Goal: Task Accomplishment & Management: Use online tool/utility

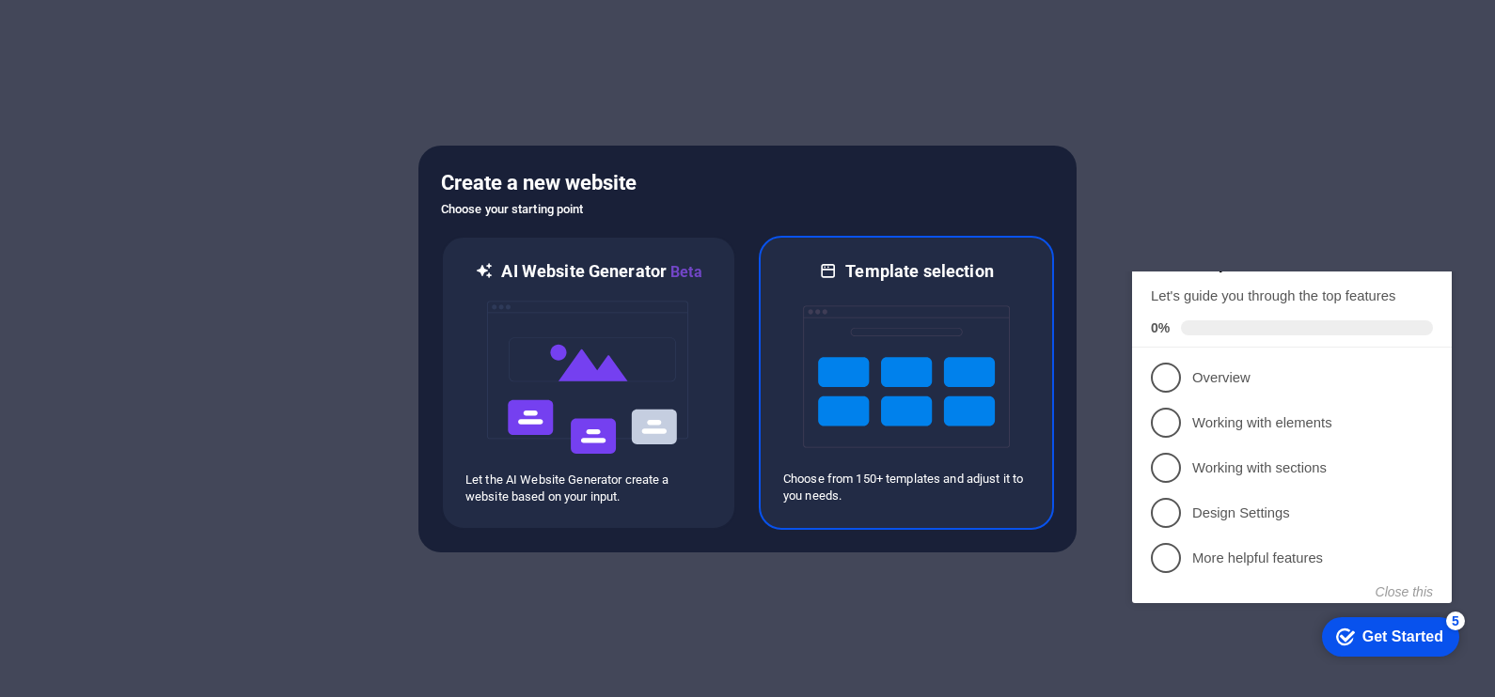
click at [895, 359] on img at bounding box center [906, 377] width 207 height 188
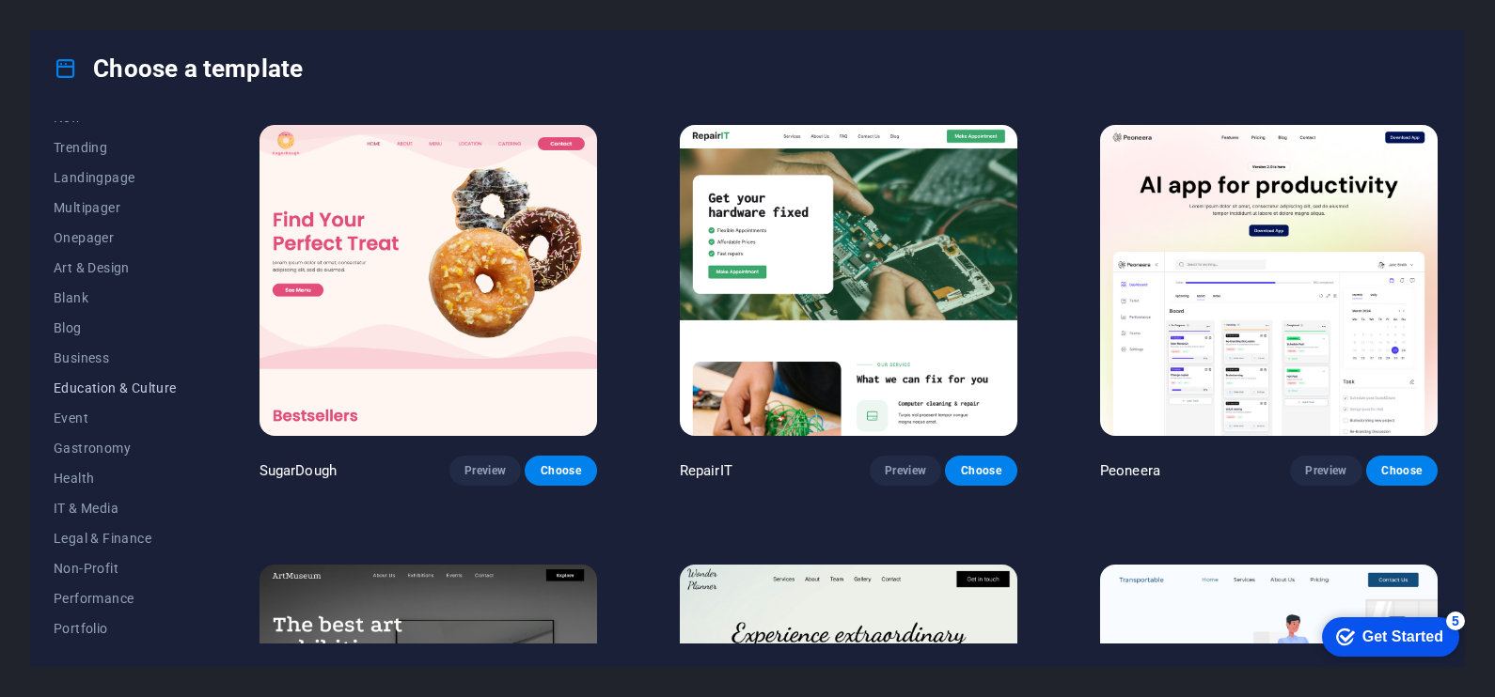
scroll to position [80, 0]
click at [95, 503] on span "IT & Media" at bounding box center [115, 507] width 123 height 15
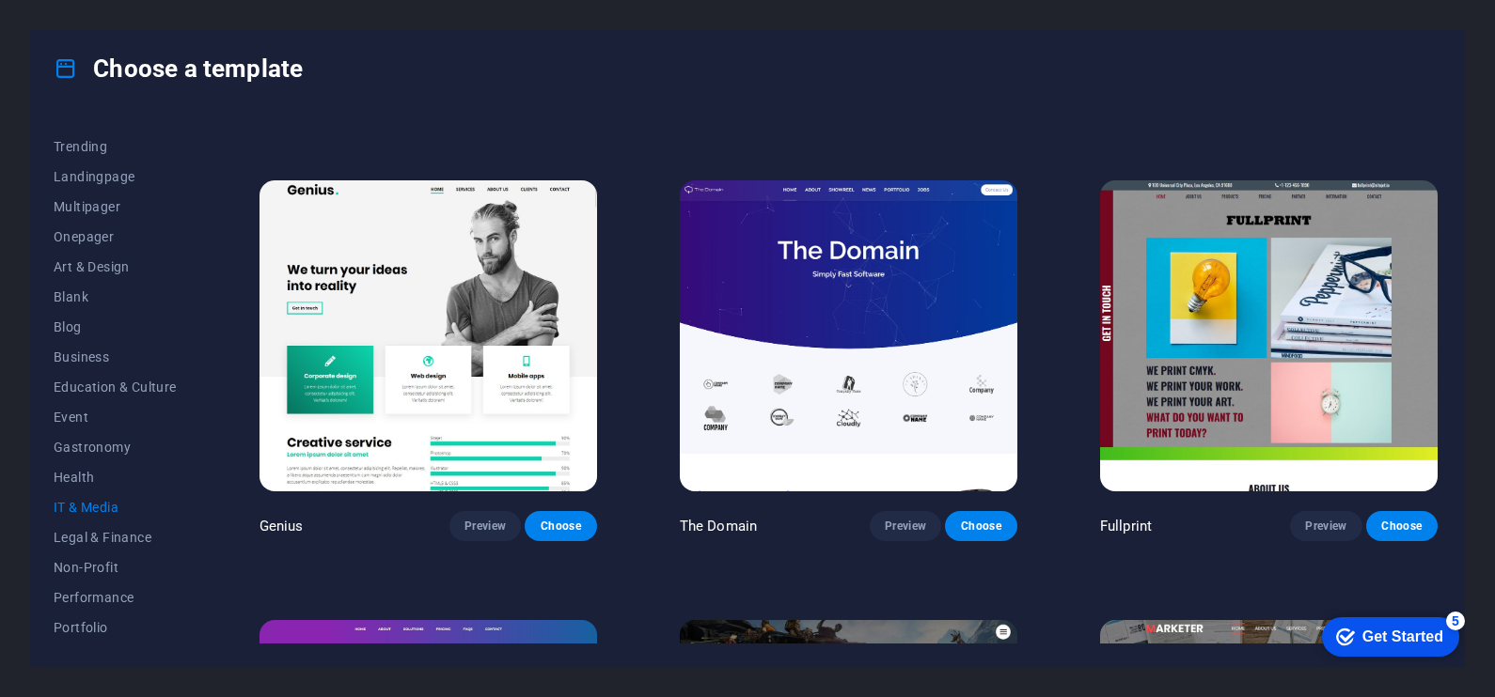
scroll to position [826, 0]
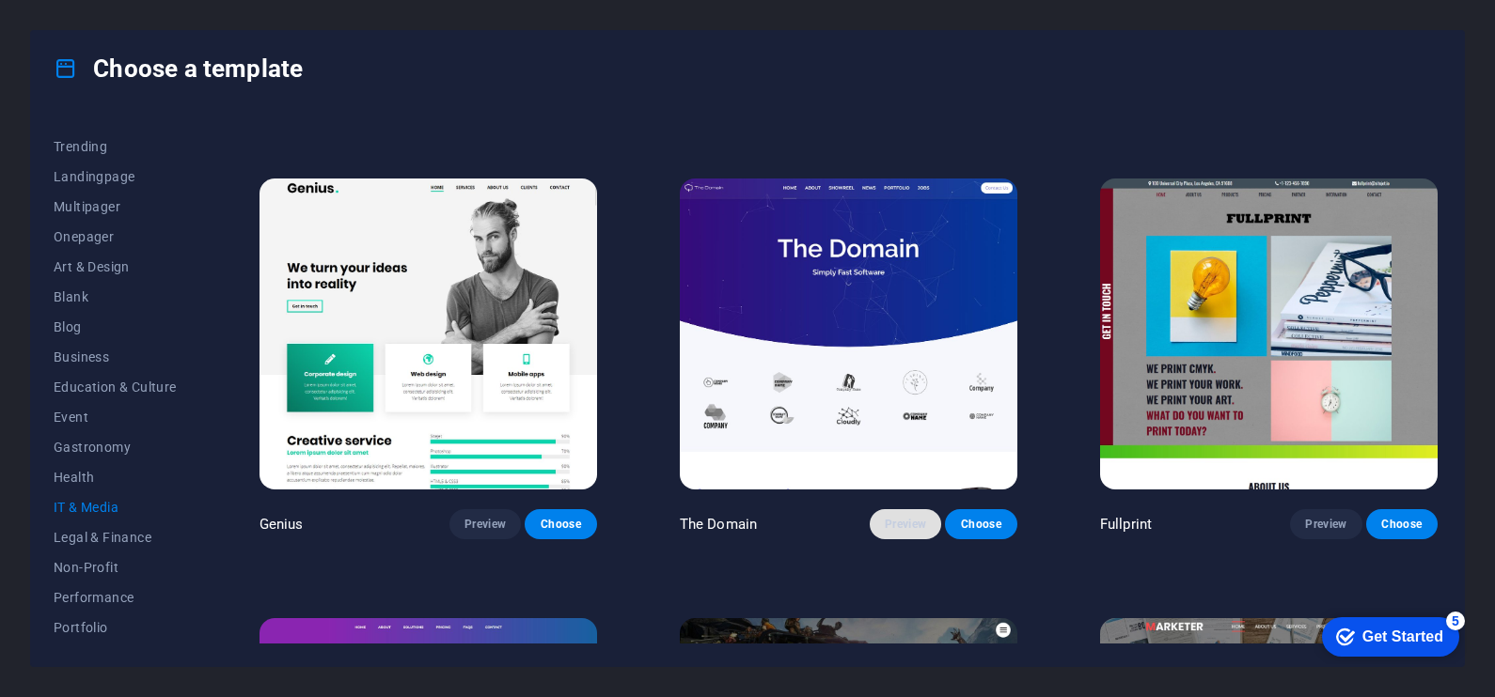
click at [900, 517] on span "Preview" at bounding box center [905, 524] width 41 height 15
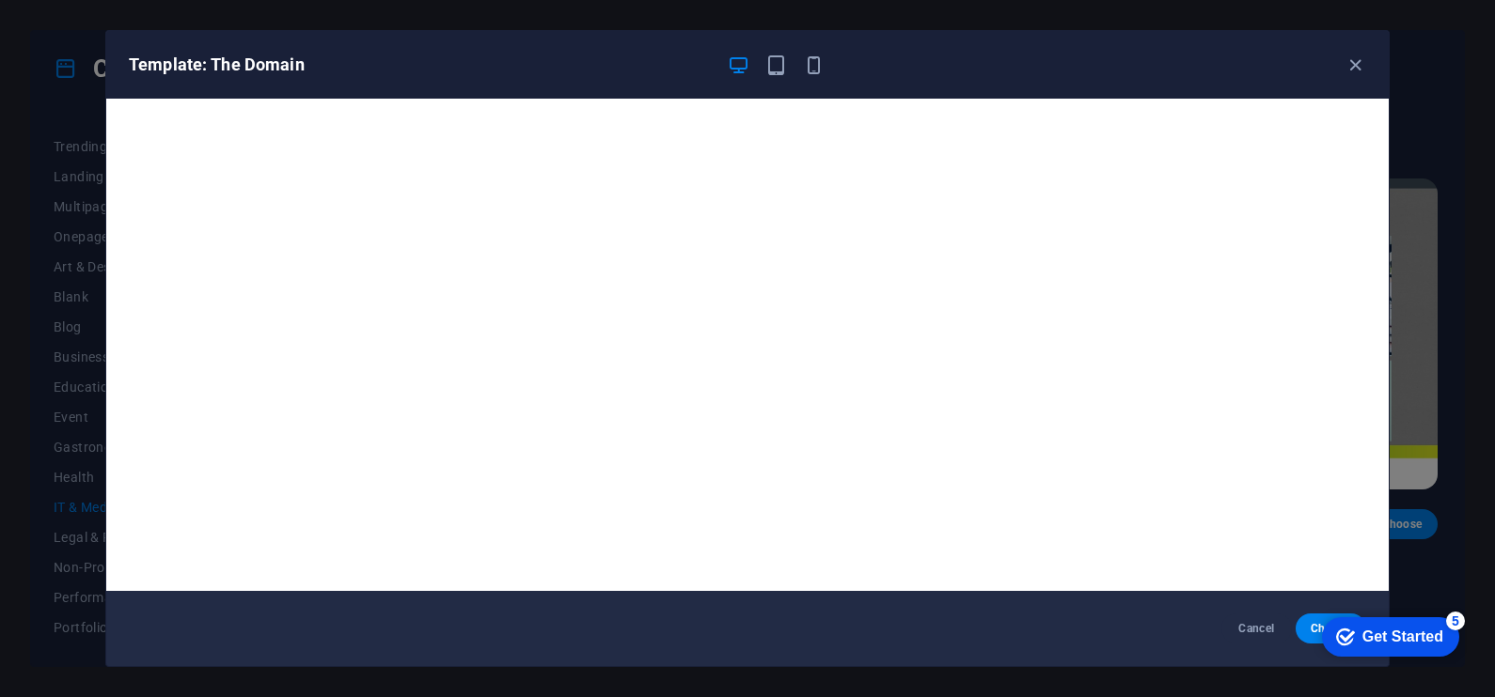
scroll to position [4, 0]
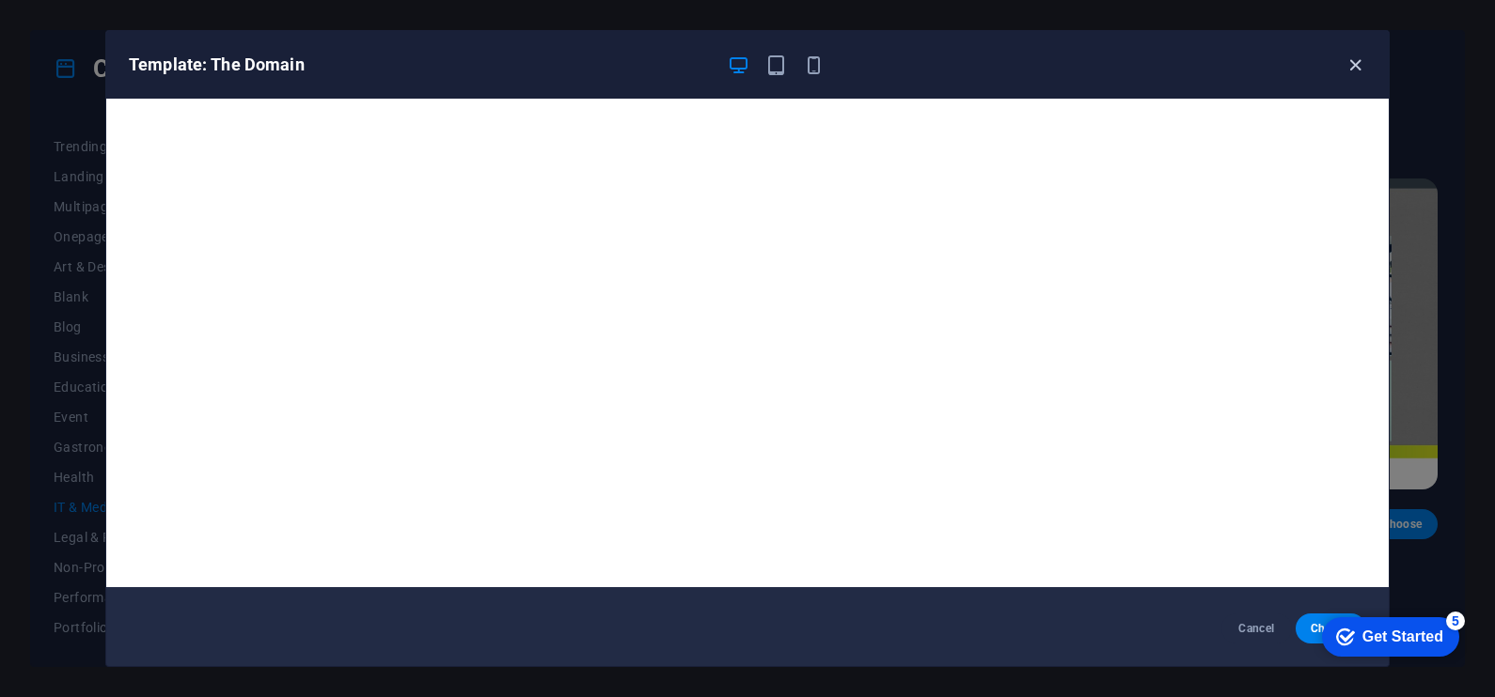
click at [1350, 63] on icon "button" at bounding box center [1355, 66] width 22 height 22
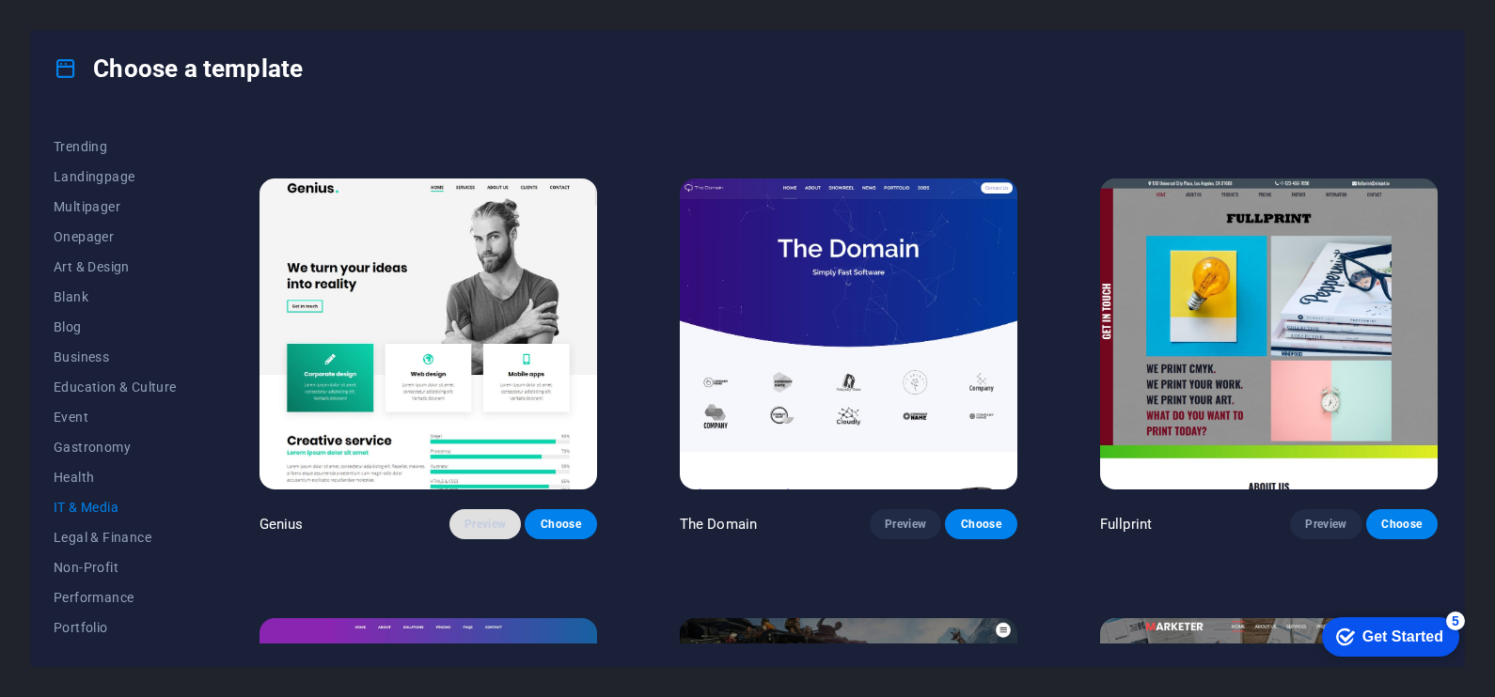
click at [480, 524] on span "Preview" at bounding box center [484, 524] width 41 height 15
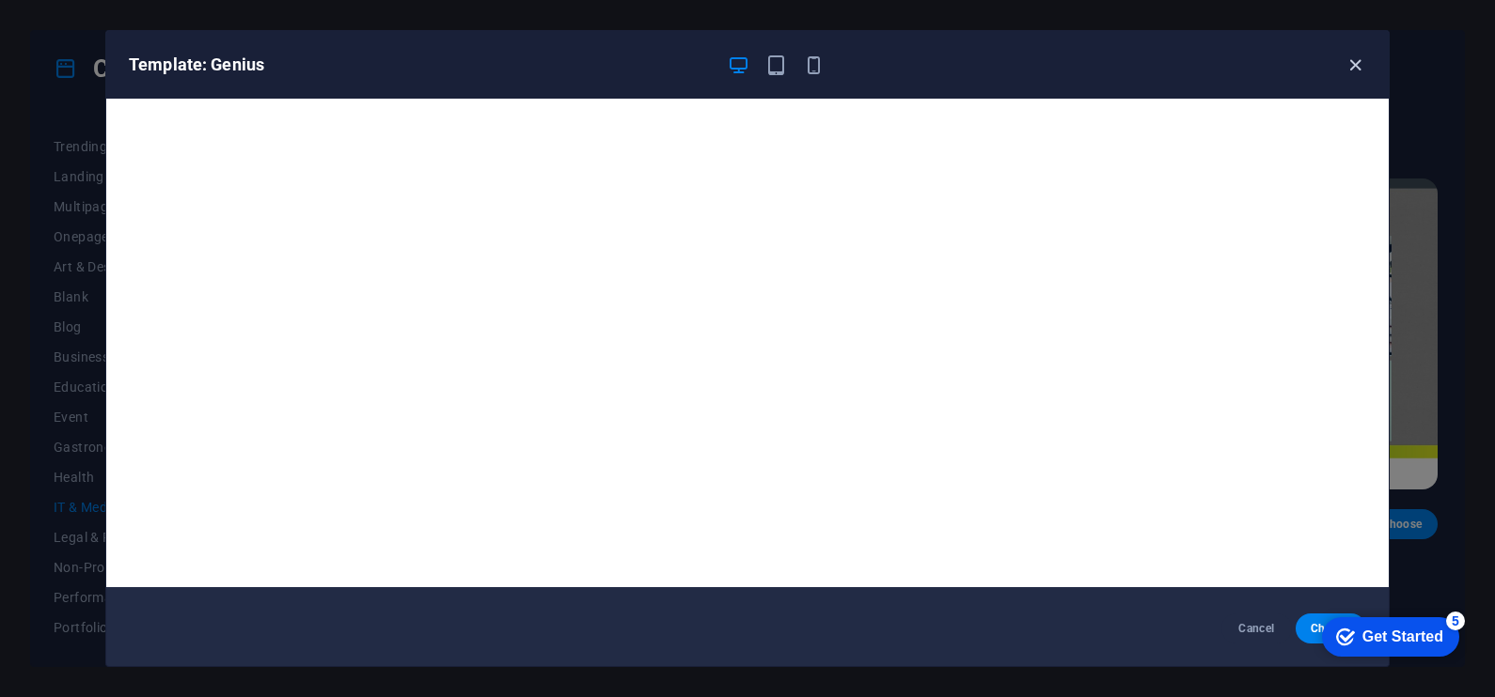
click at [1361, 57] on icon "button" at bounding box center [1355, 66] width 22 height 22
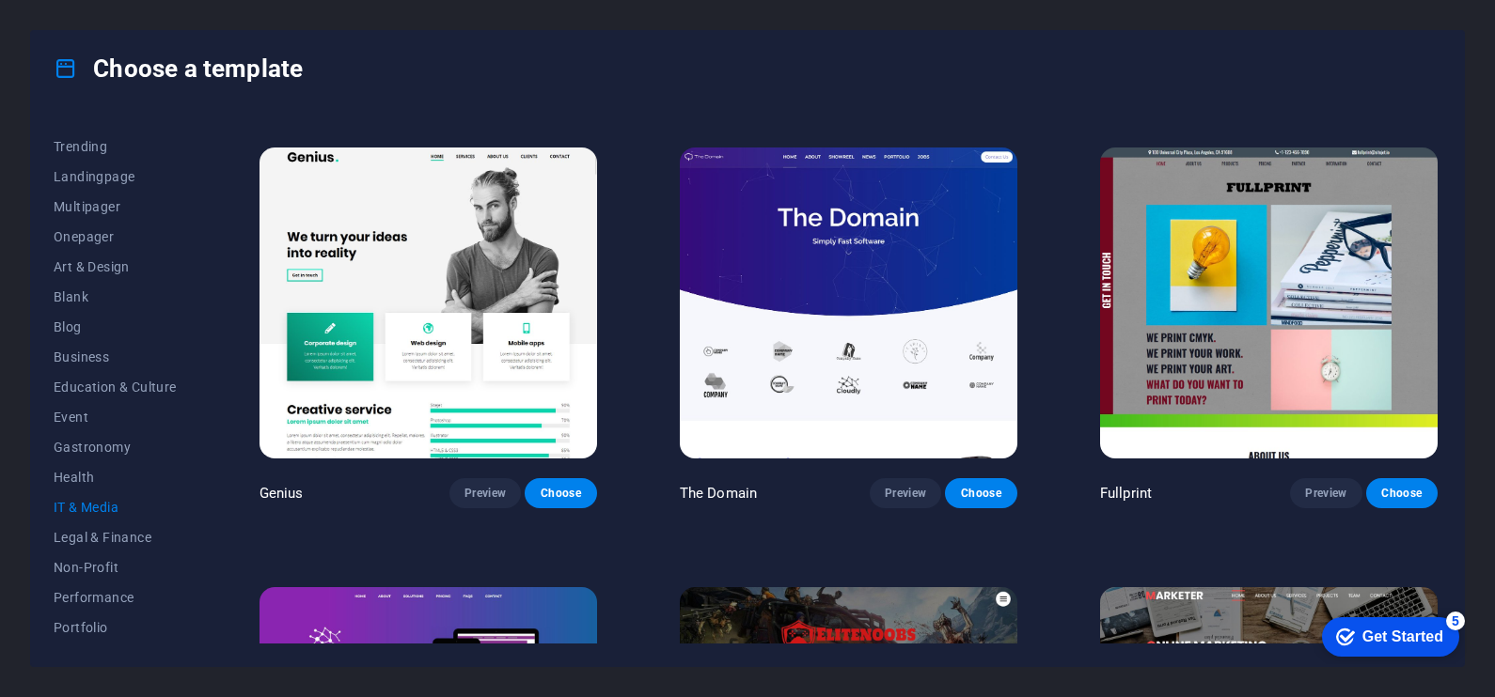
scroll to position [859, 0]
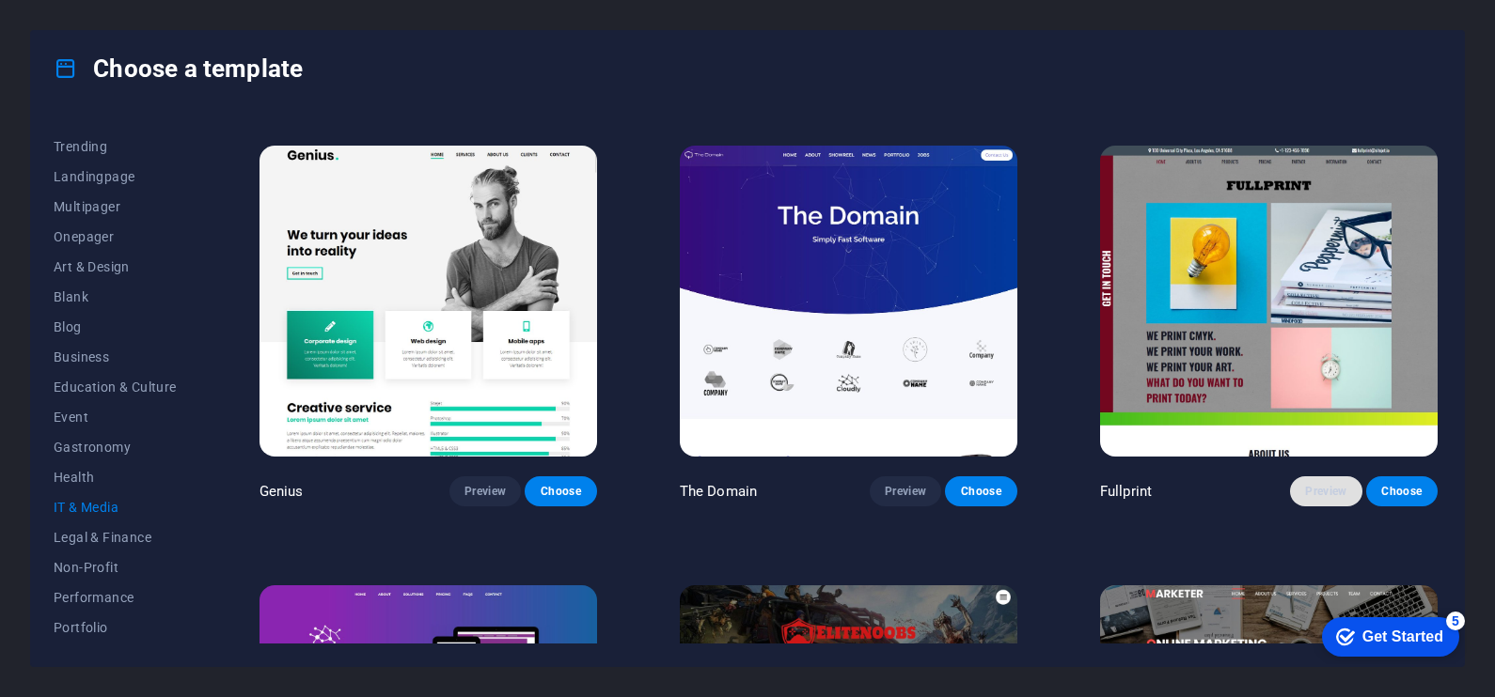
click at [1305, 484] on span "Preview" at bounding box center [1325, 491] width 41 height 15
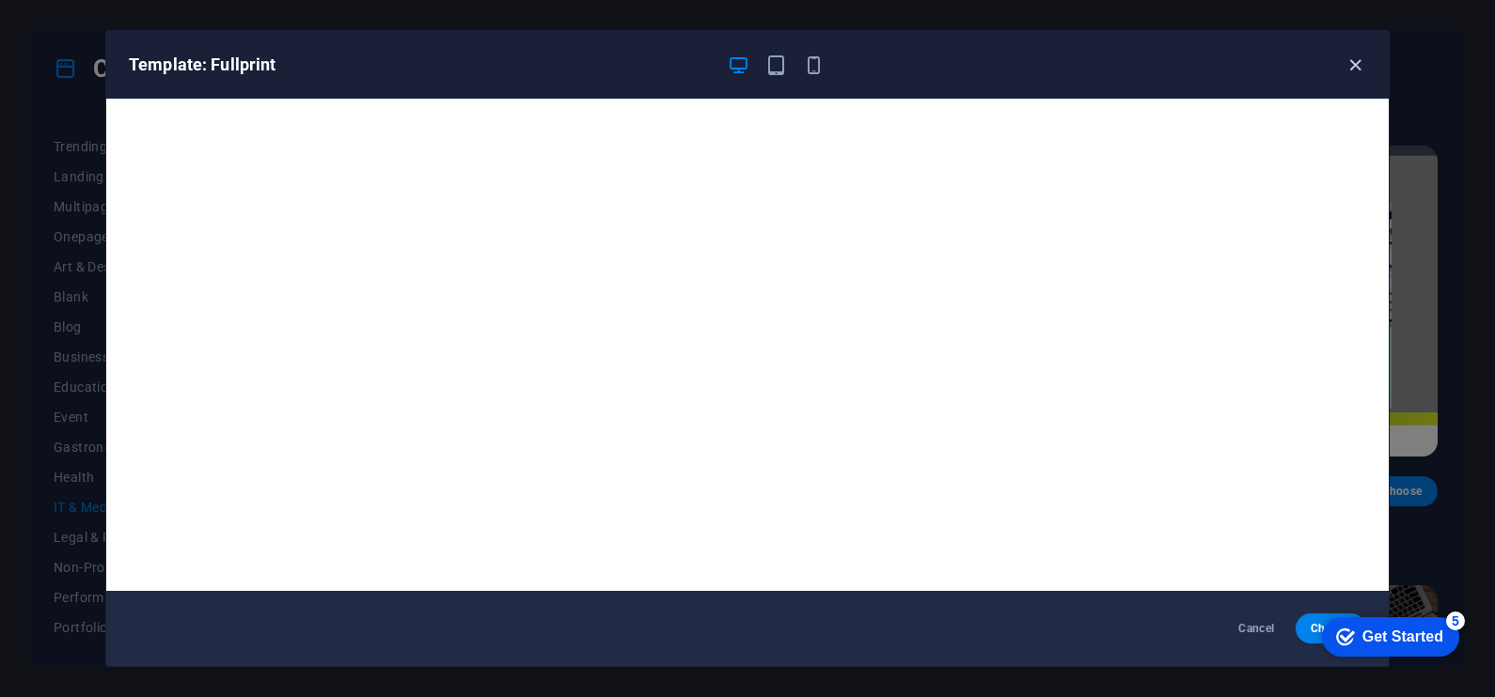
click at [1354, 59] on icon "button" at bounding box center [1355, 66] width 22 height 22
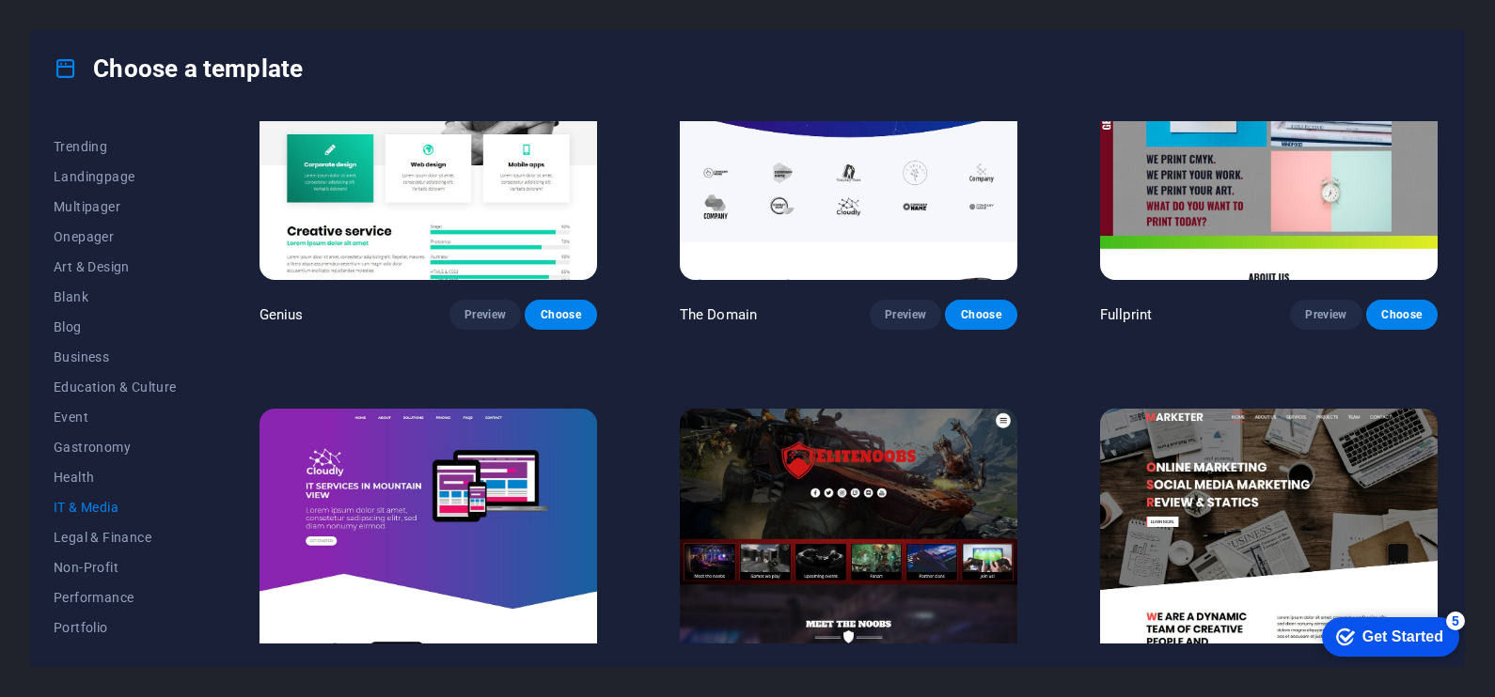
scroll to position [1155, 0]
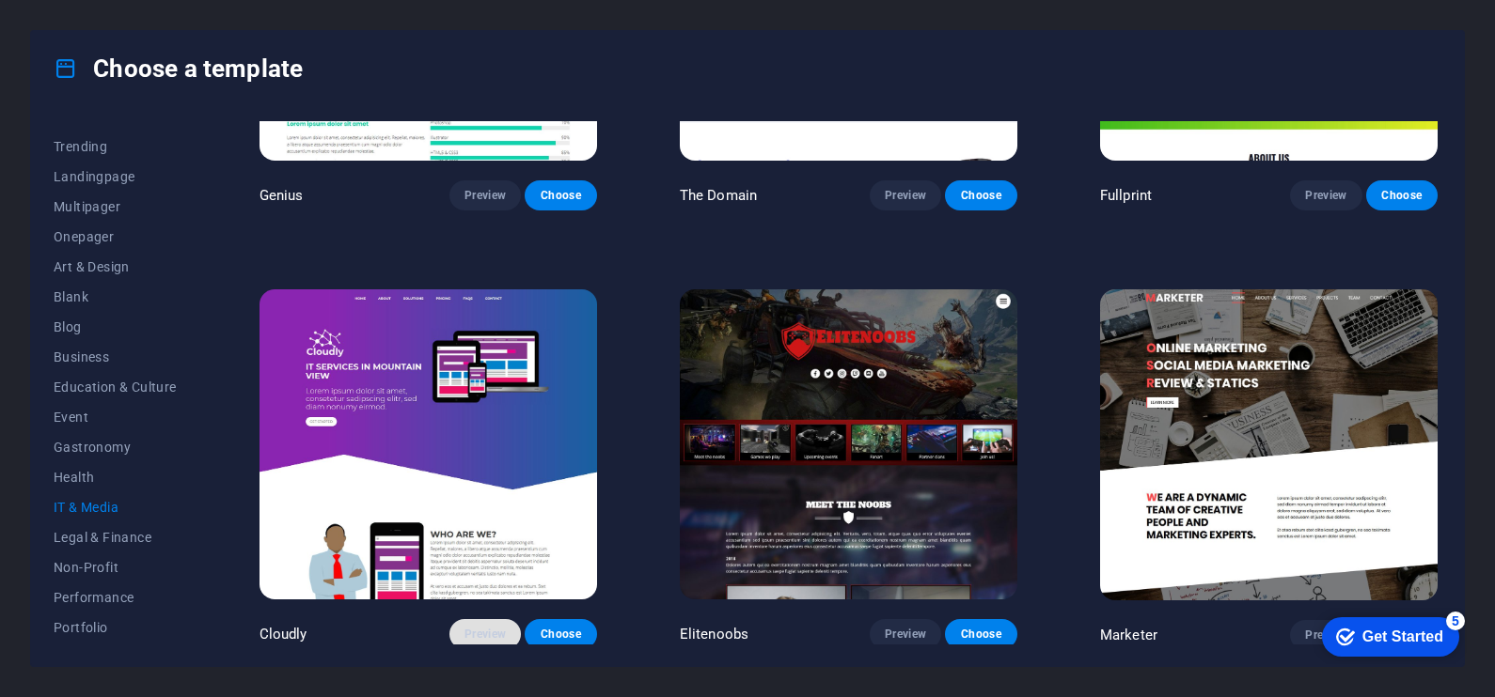
click at [484, 627] on span "Preview" at bounding box center [484, 634] width 41 height 15
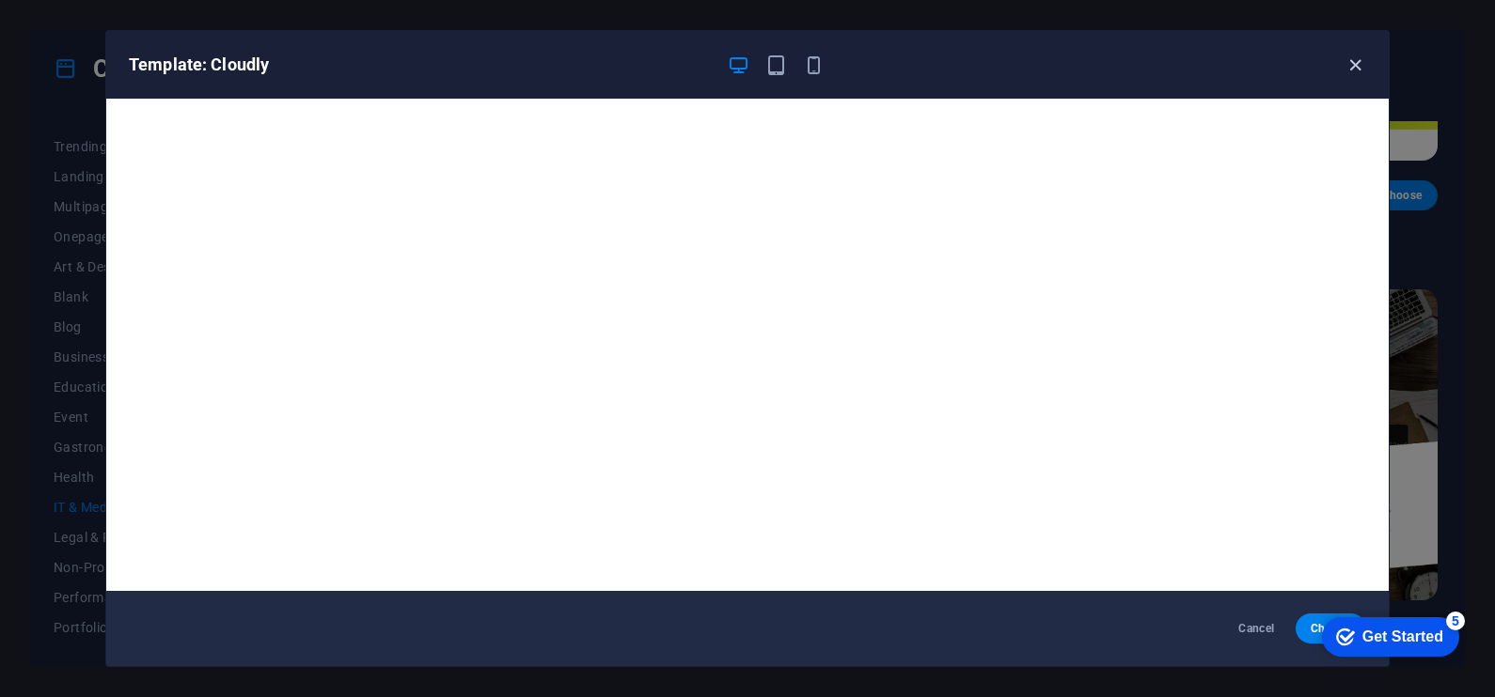
click at [1358, 69] on icon "button" at bounding box center [1355, 66] width 22 height 22
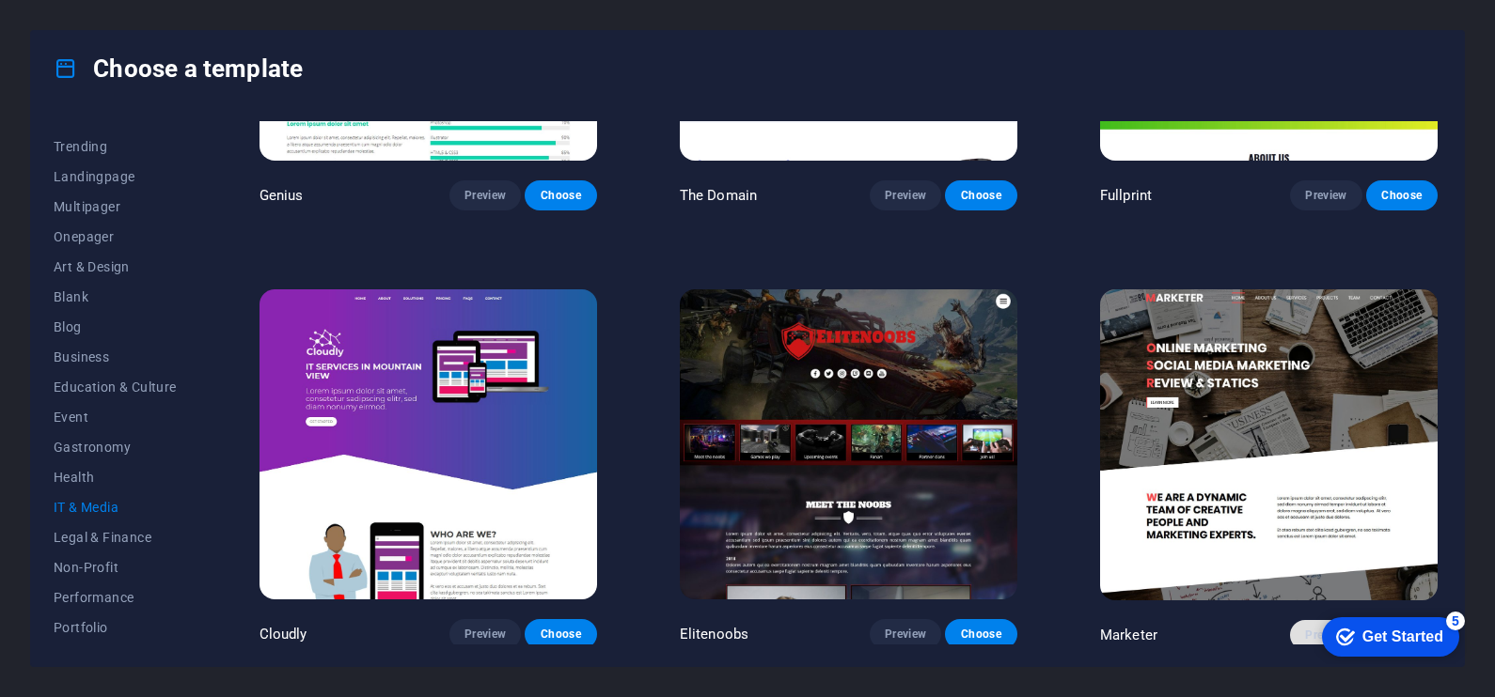
click at [1305, 632] on span "Preview" at bounding box center [1325, 635] width 41 height 15
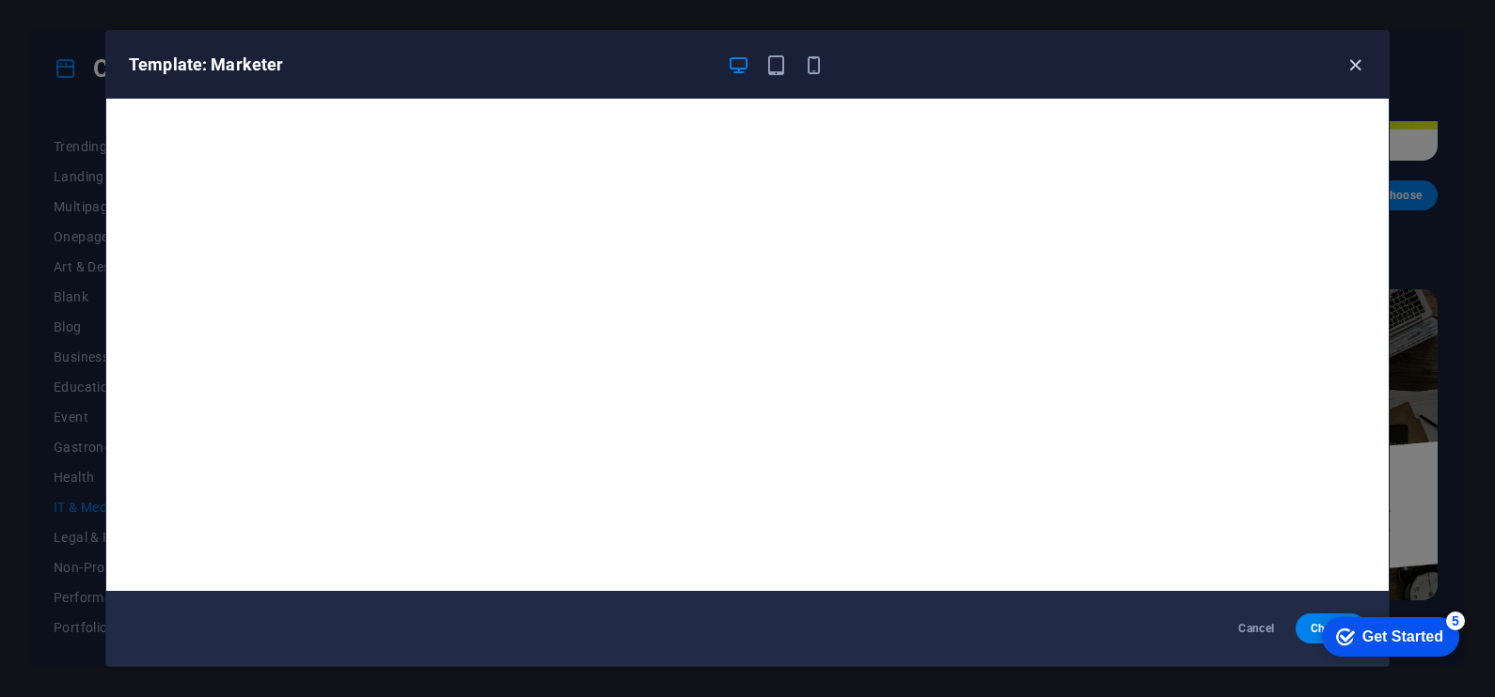
click at [1358, 56] on icon "button" at bounding box center [1355, 66] width 22 height 22
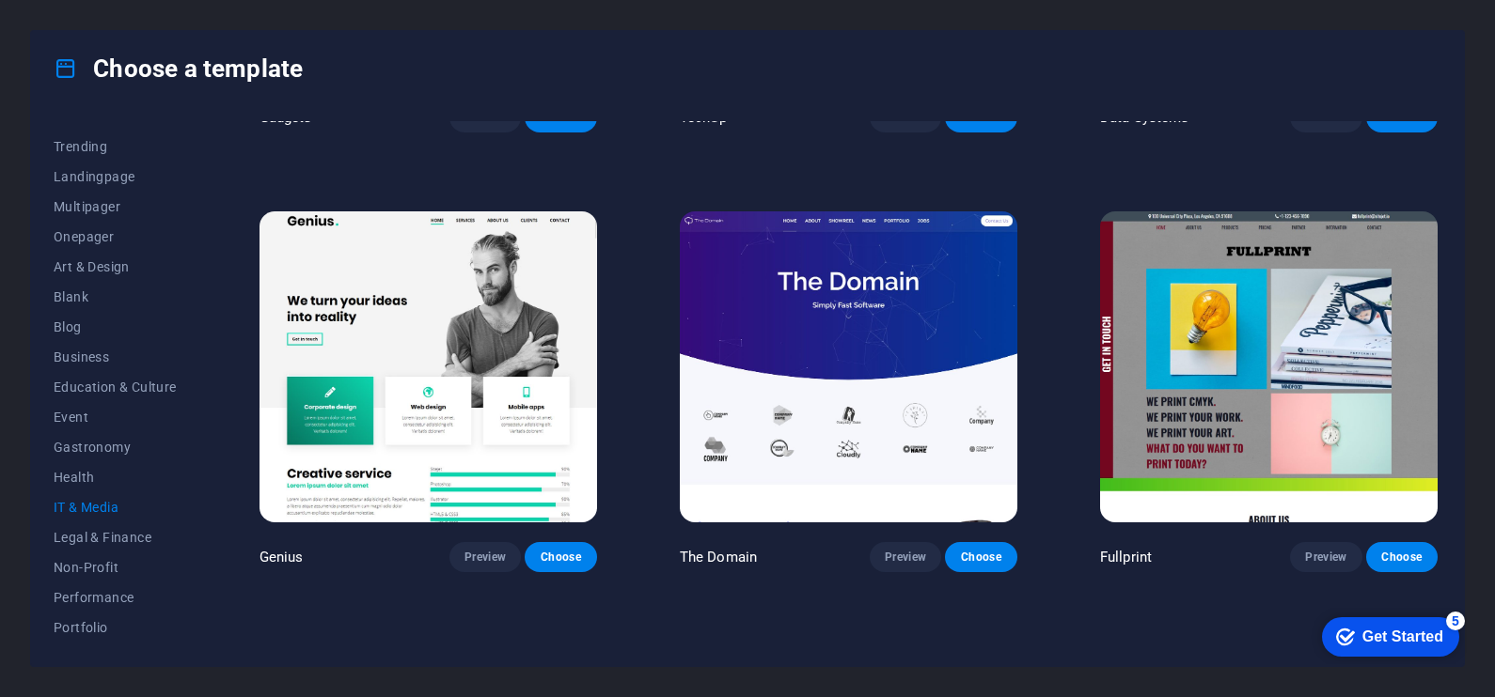
scroll to position [789, 0]
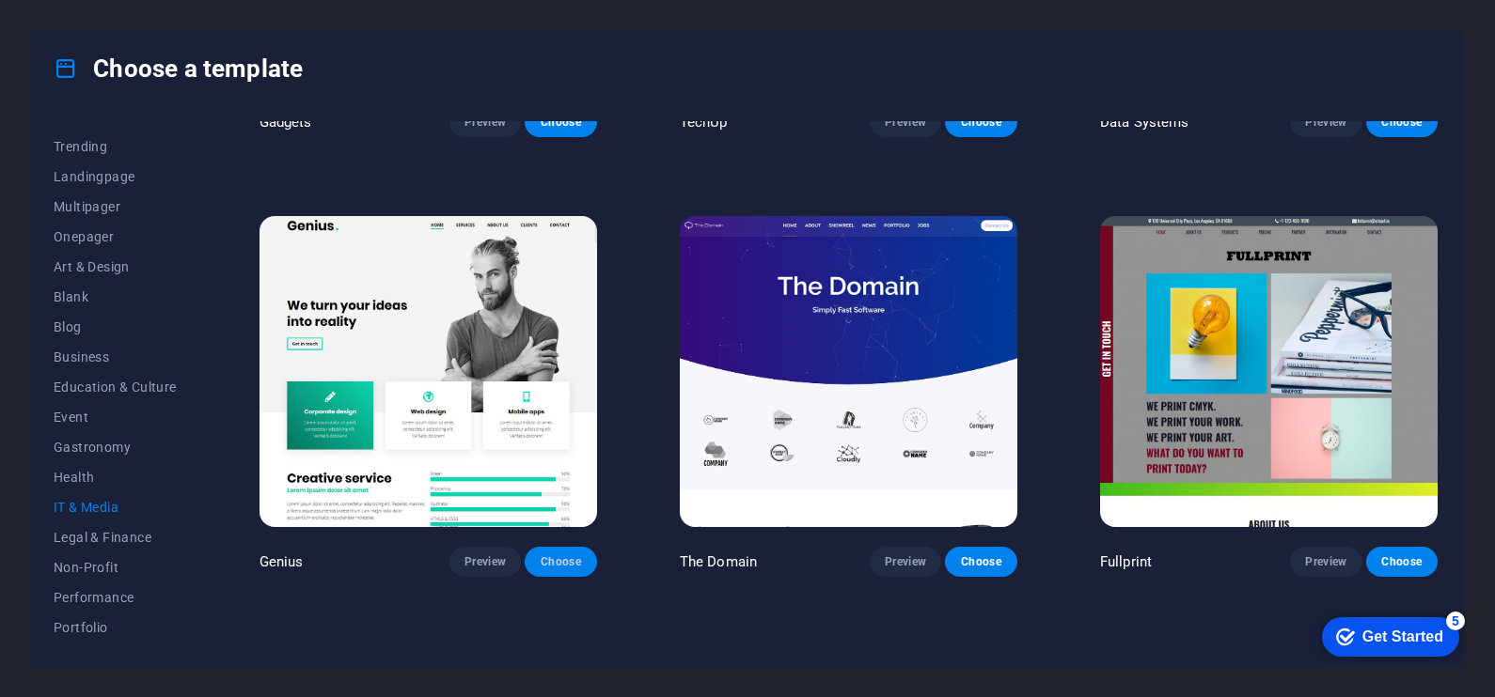
click at [568, 556] on span "Choose" at bounding box center [560, 562] width 41 height 15
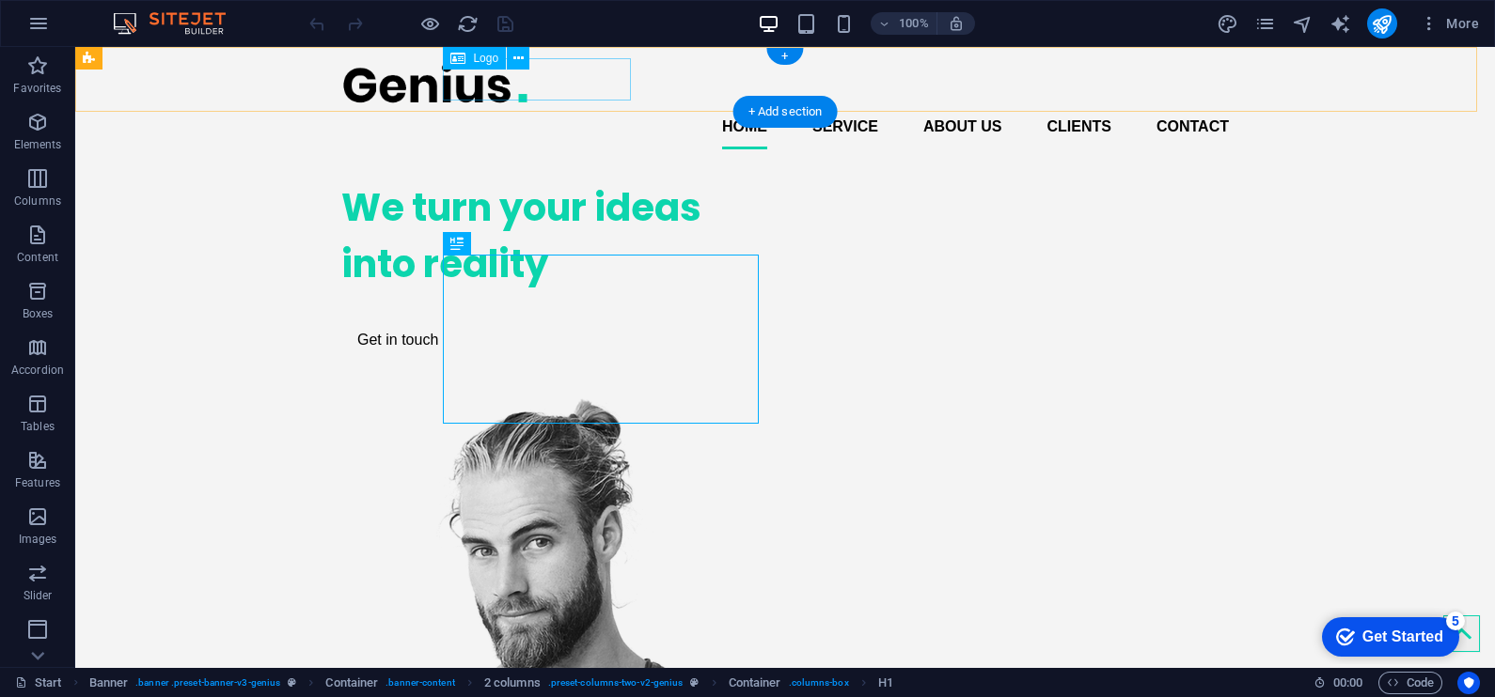
click at [530, 75] on div at bounding box center [784, 83] width 887 height 42
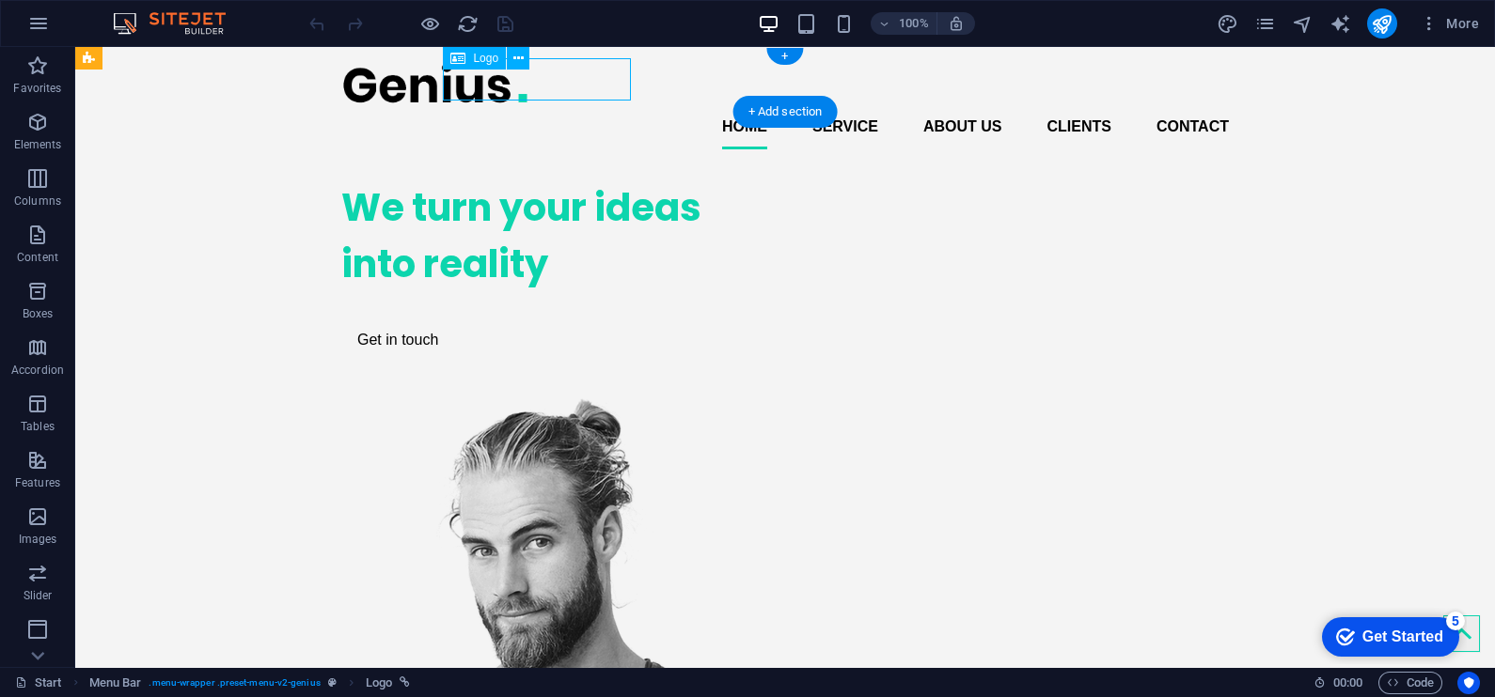
click at [530, 75] on div at bounding box center [784, 83] width 887 height 42
select select "px"
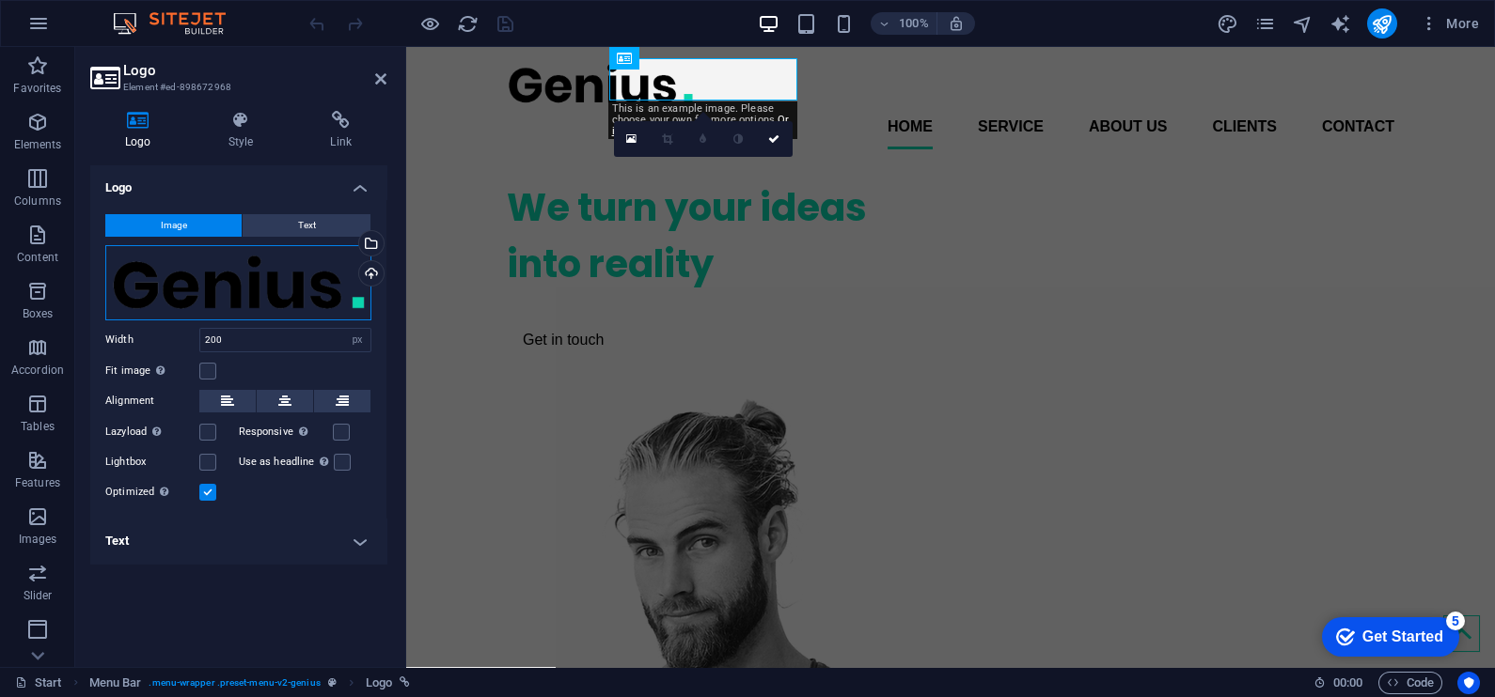
click at [231, 276] on div "Drag files here, click to choose files or select files from Files or our free s…" at bounding box center [238, 282] width 266 height 75
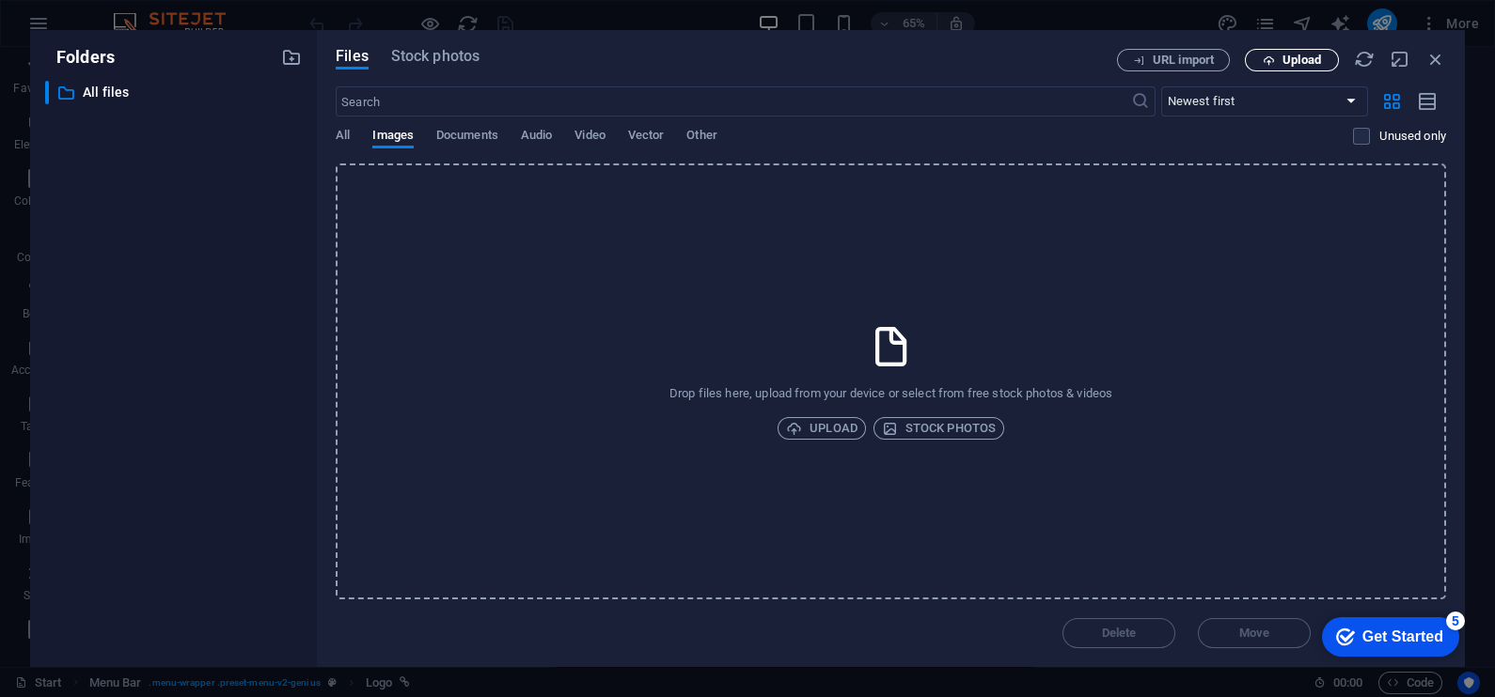
click at [1291, 55] on span "Upload" at bounding box center [1301, 60] width 39 height 11
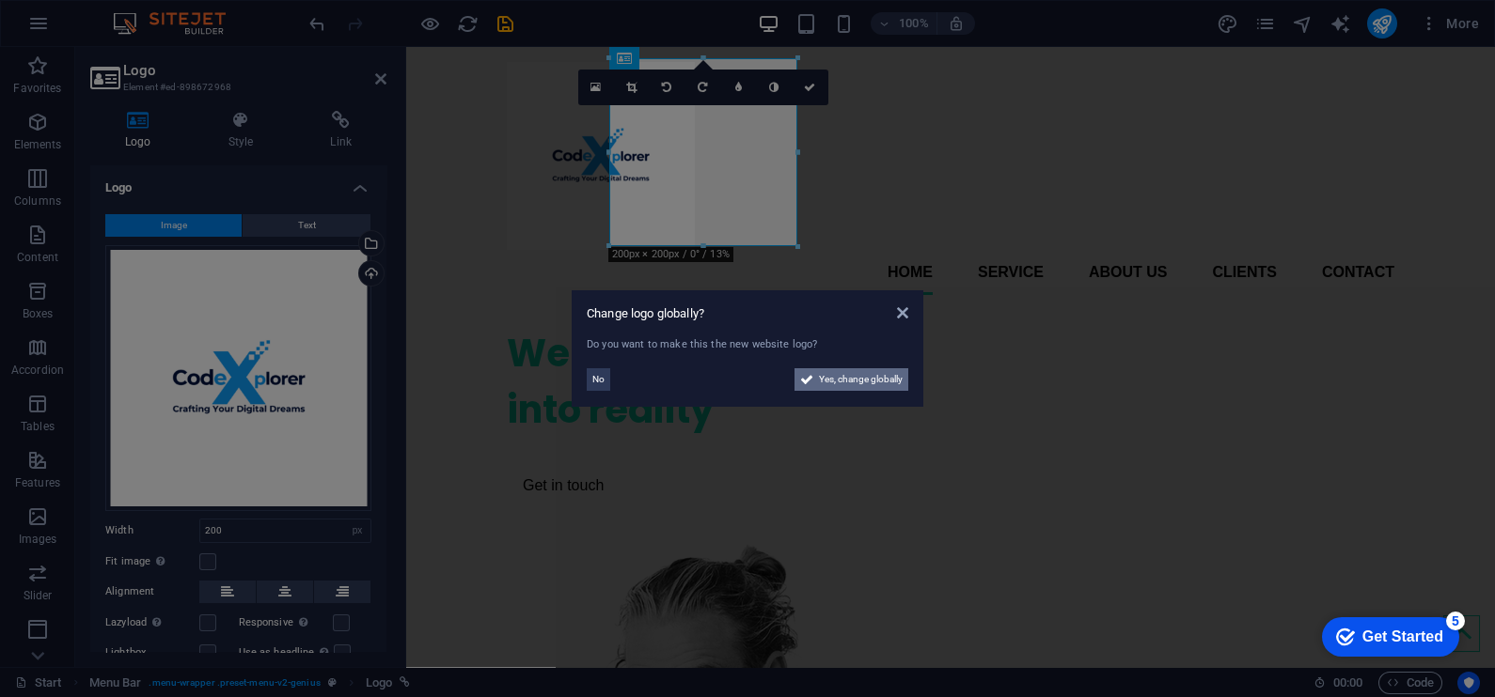
click at [854, 371] on span "Yes, change globally" at bounding box center [861, 379] width 84 height 23
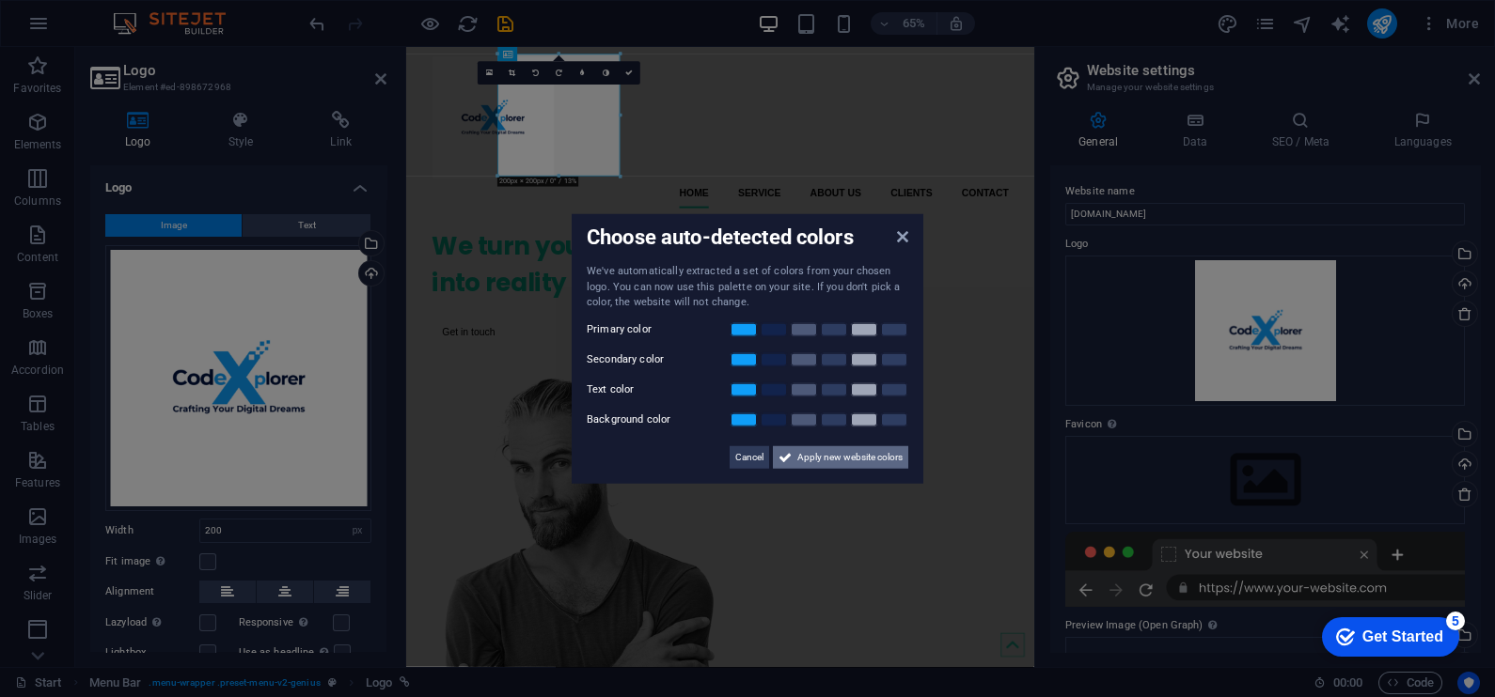
click at [831, 449] on span "Apply new website colors" at bounding box center [849, 457] width 105 height 23
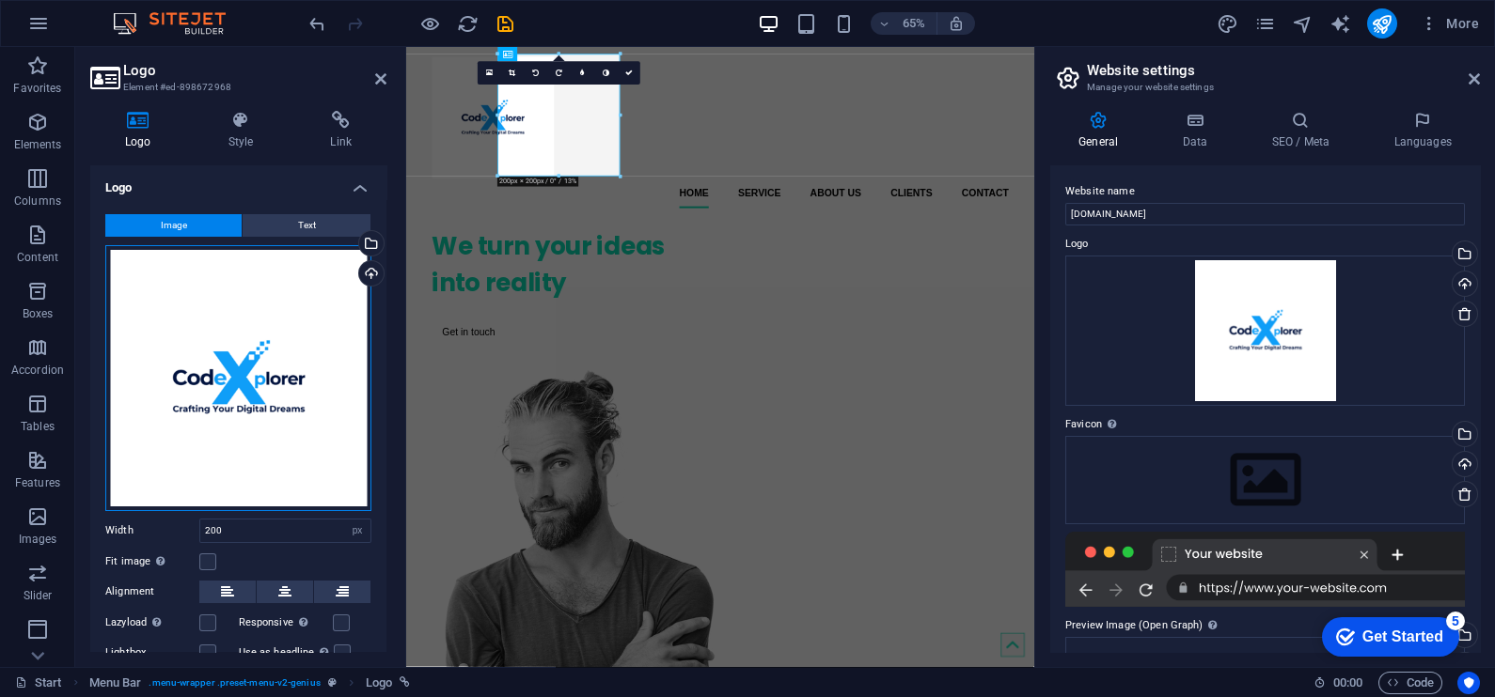
click at [245, 363] on div "Drag files here, click to choose files or select files from Files or our free s…" at bounding box center [238, 378] width 266 height 266
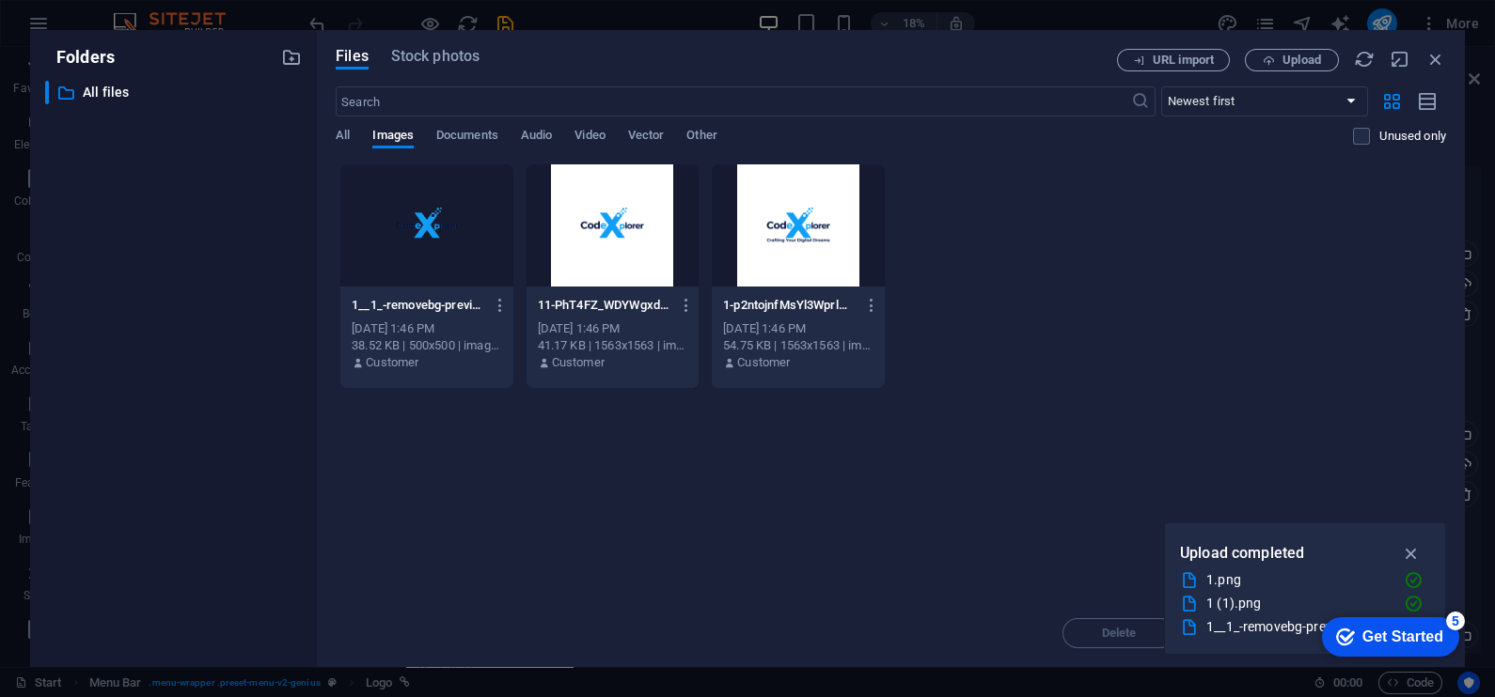
click at [423, 237] on div at bounding box center [426, 226] width 172 height 122
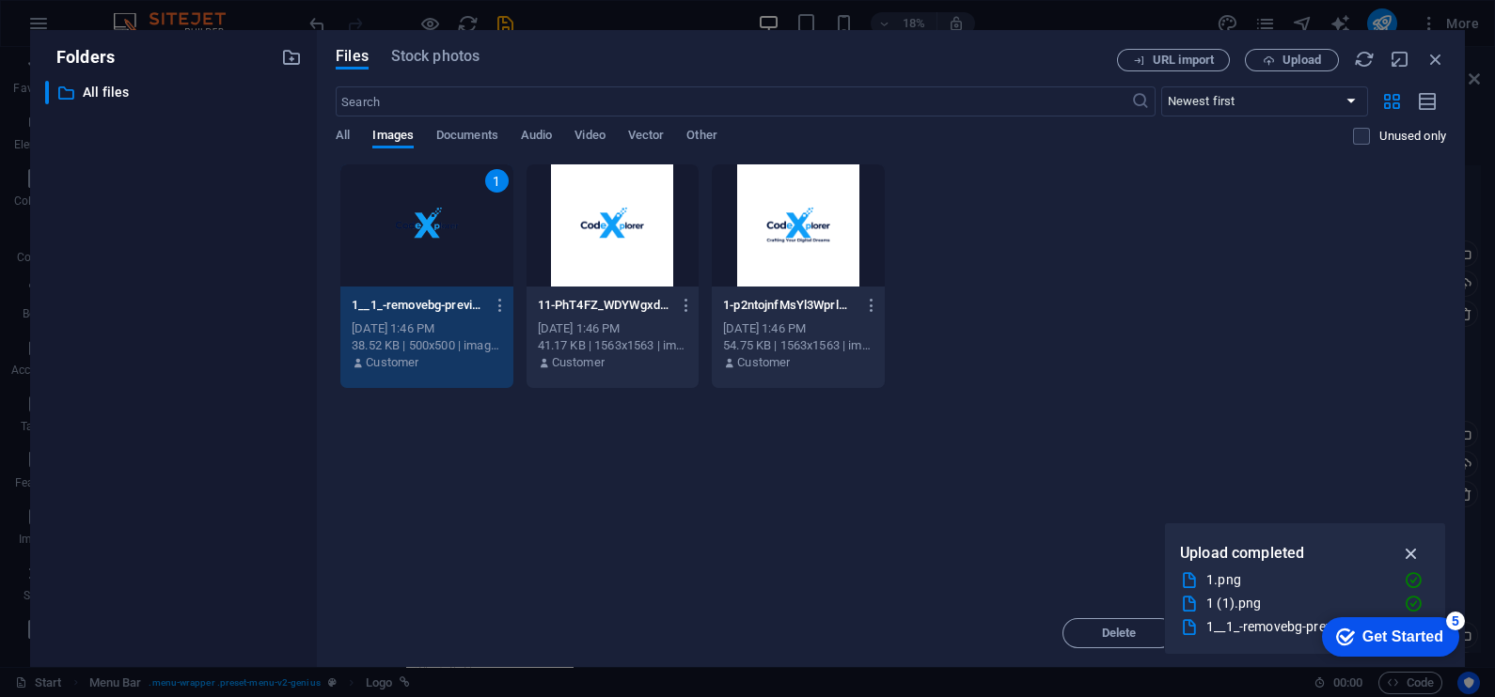
click at [1408, 548] on icon "button" at bounding box center [1412, 553] width 22 height 21
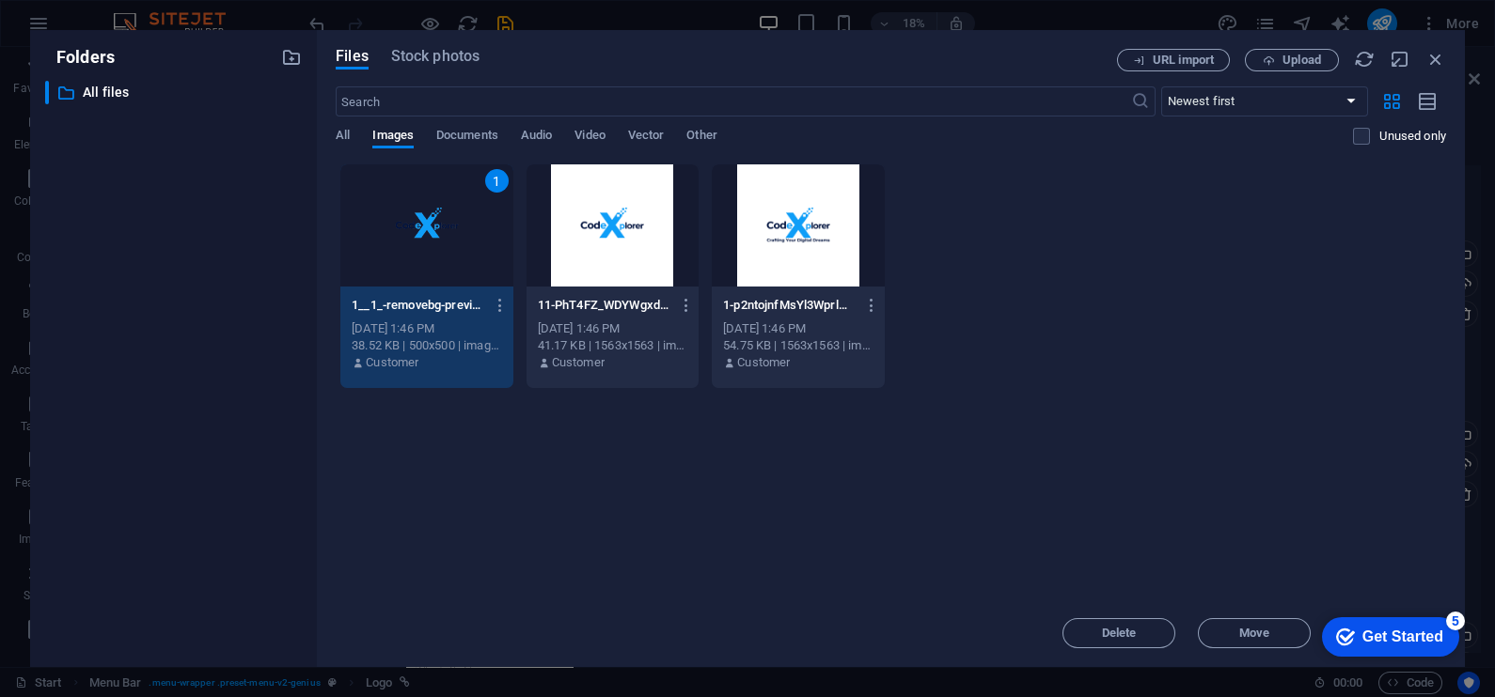
click at [1390, 645] on div "Get Started" at bounding box center [1402, 637] width 81 height 17
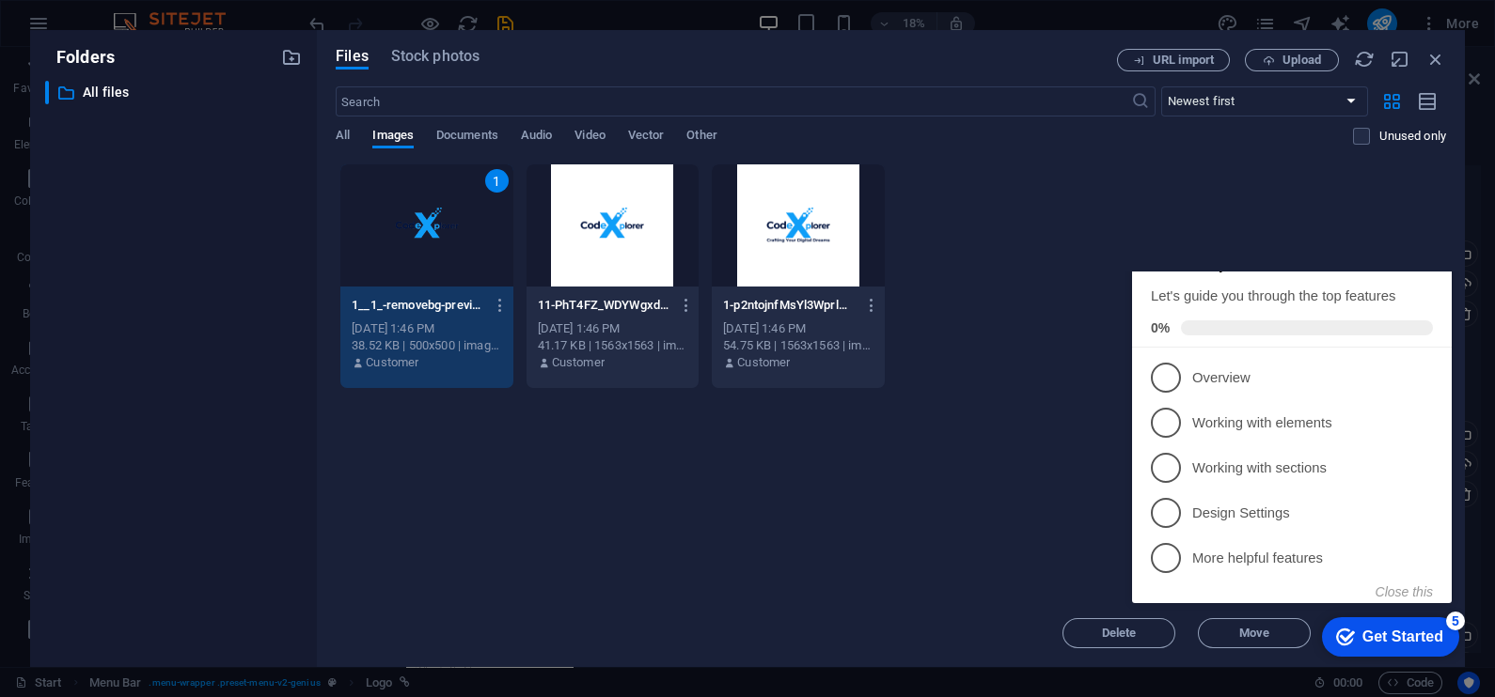
click at [1423, 269] on icon "Minimize checklist" at bounding box center [1425, 261] width 15 height 15
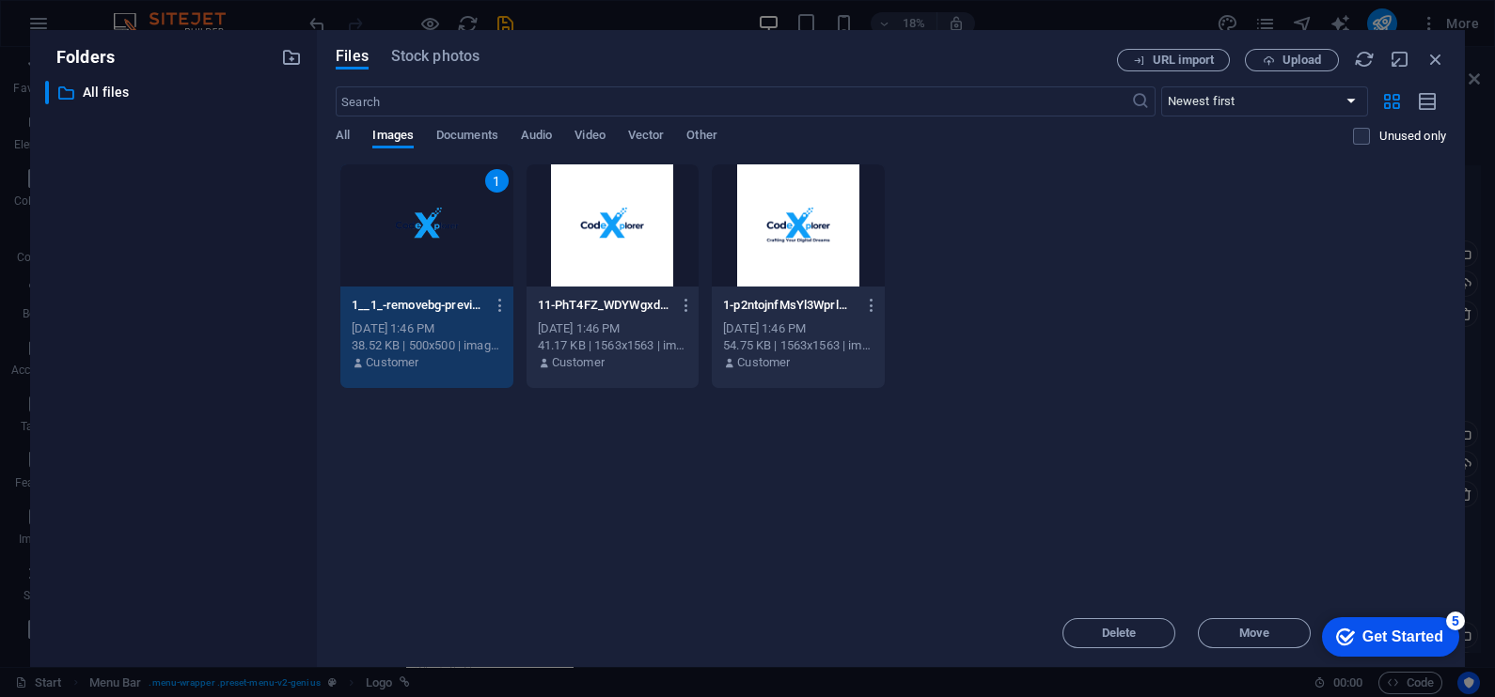
click at [1451, 616] on div "5" at bounding box center [1455, 621] width 19 height 19
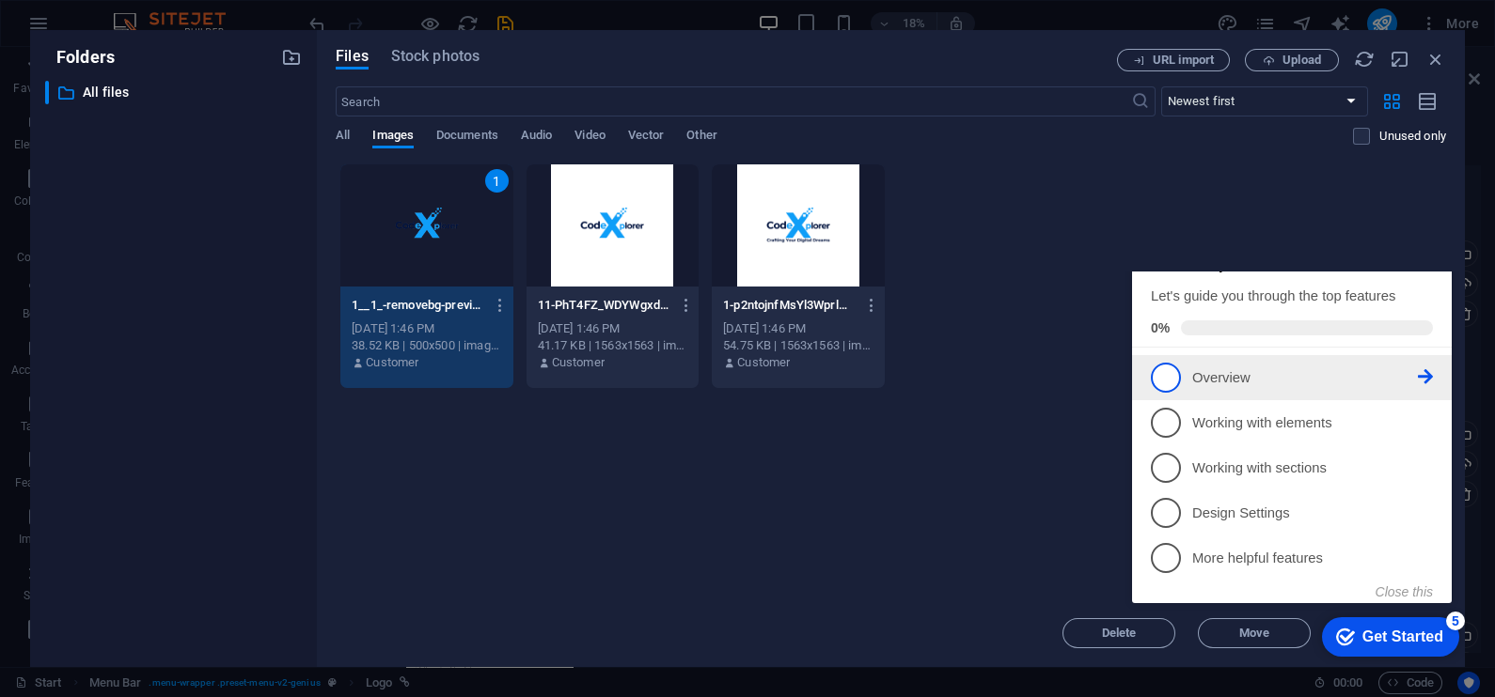
click at [1219, 393] on link "1 Overview - incomplete" at bounding box center [1292, 378] width 282 height 30
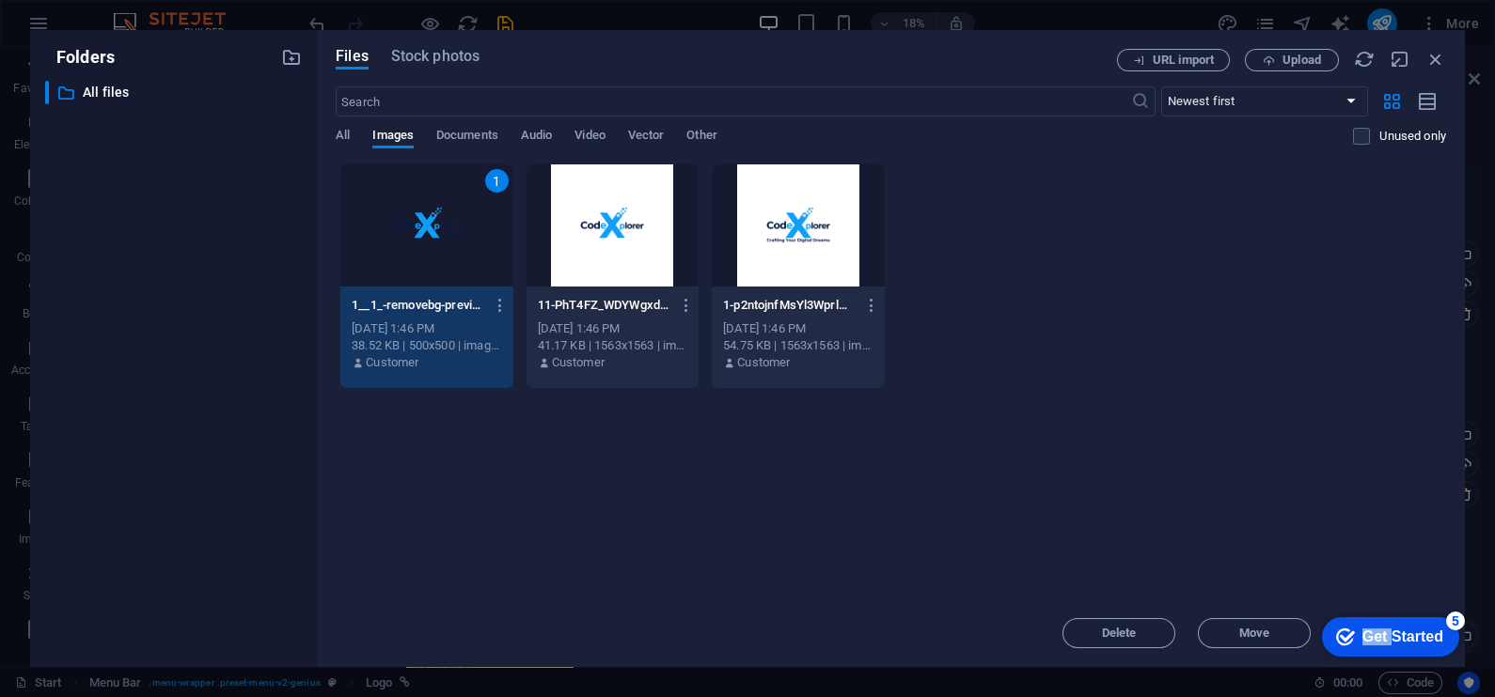
click div "checkmark Get Started 5 First Steps in the Editor Let's guide you through the t…"
drag, startPoint x: 1387, startPoint y: 621, endPoint x: 1315, endPoint y: 422, distance: 212.0
click html "checkmark Get Started 5 First Steps in the Editor Let's guide you through the t…"
click at [1364, 629] on div "Get Started" at bounding box center [1402, 637] width 81 height 17
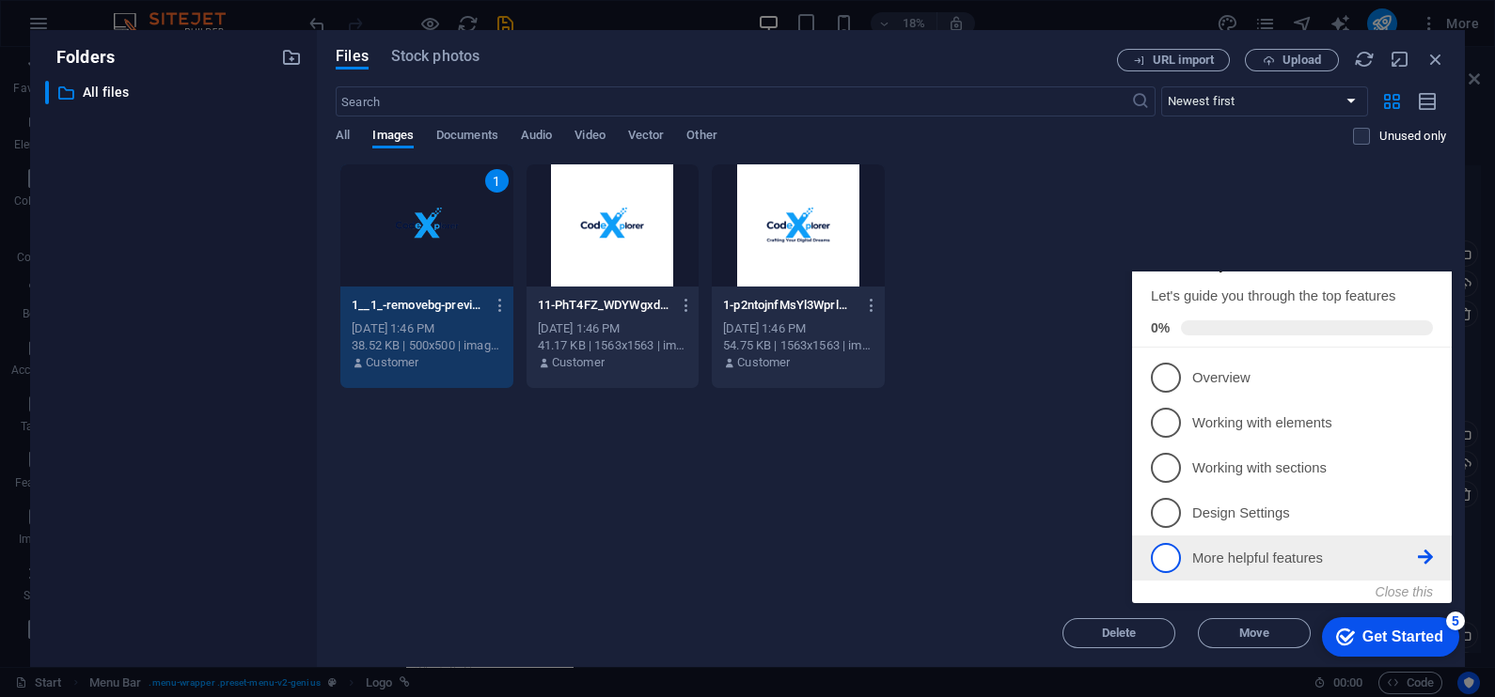
click at [1216, 571] on li "5 More helpful features - incomplete" at bounding box center [1292, 558] width 320 height 45
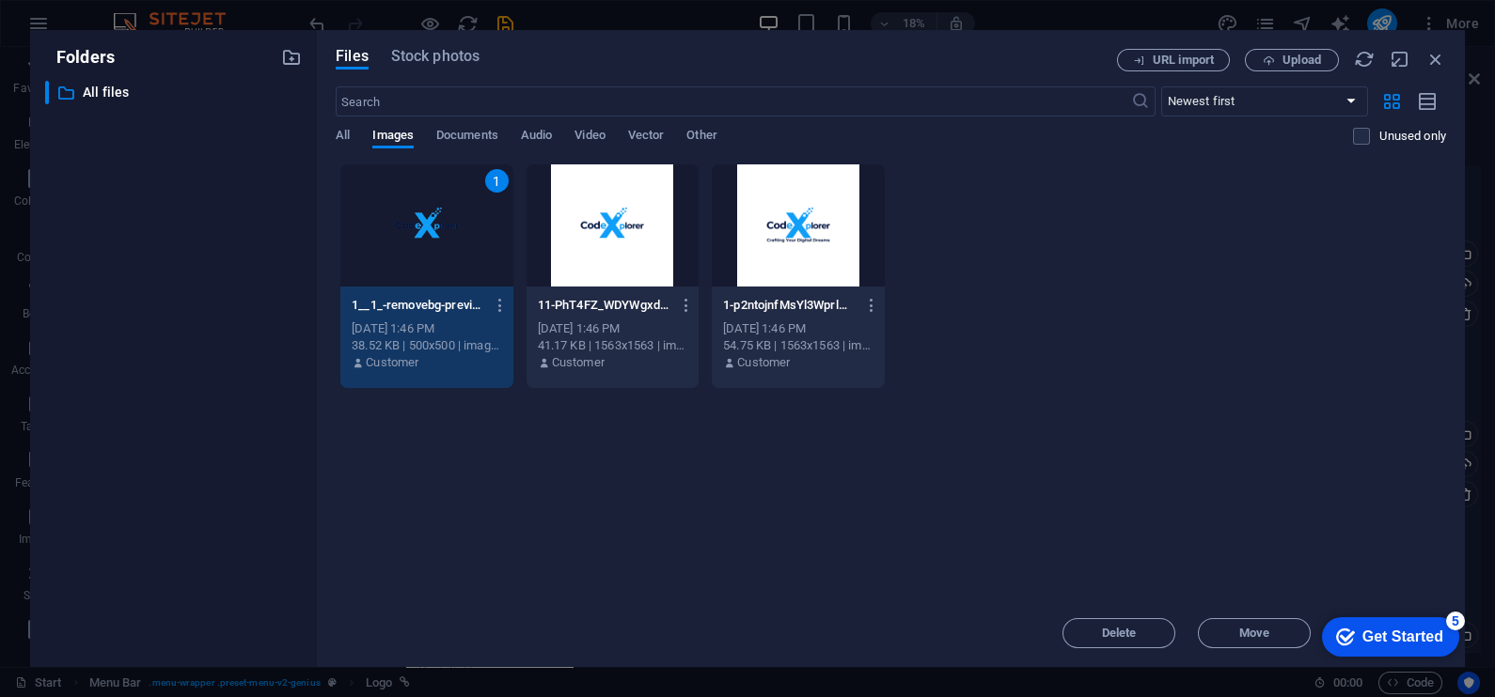
drag, startPoint x: 1355, startPoint y: 628, endPoint x: 1280, endPoint y: 502, distance: 146.2
click html "checkmark Get Started 5 First Steps in the Editor Let's guide you through the t…"
click at [1457, 608] on iframe "Contextual help checklist present on screen" at bounding box center [1387, 636] width 158 height 56
click at [1455, 618] on div "5" at bounding box center [1455, 621] width 19 height 19
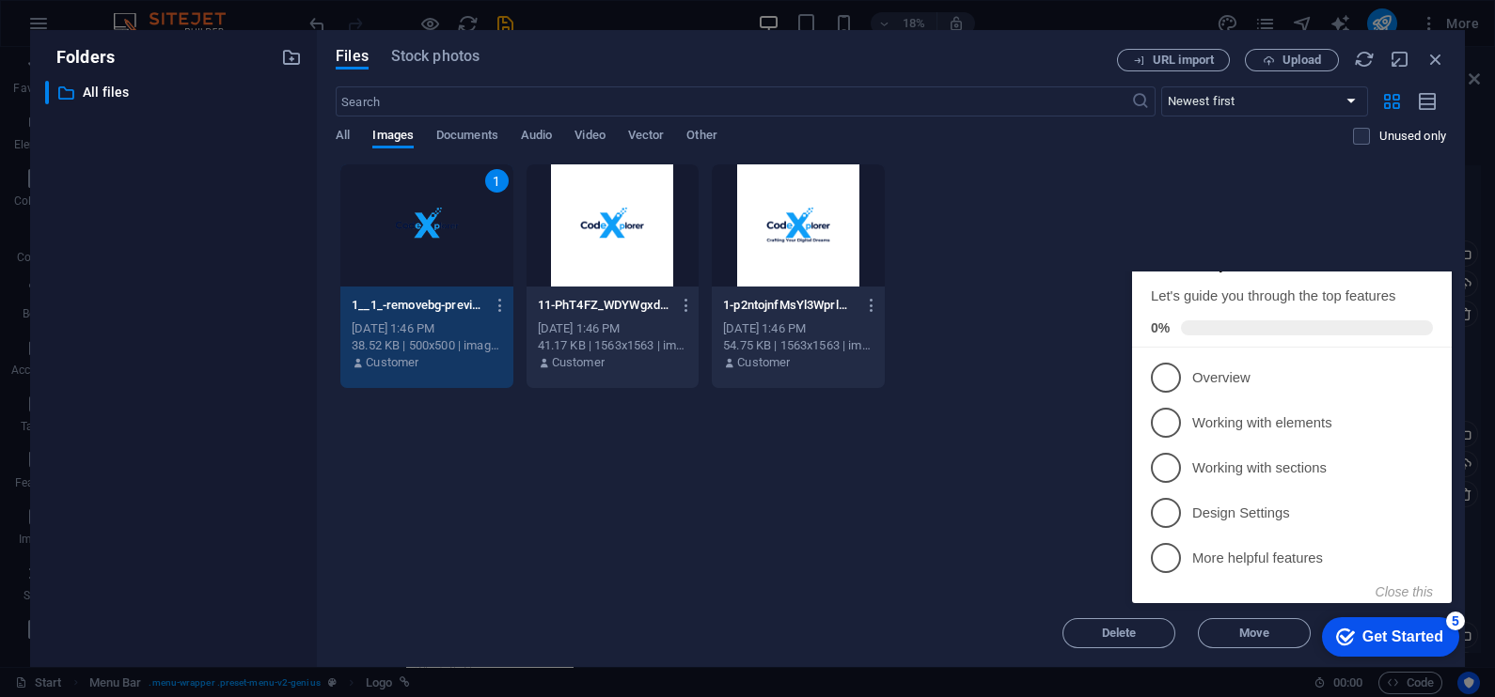
click at [1429, 264] on icon "Minimize checklist" at bounding box center [1424, 262] width 8 height 6
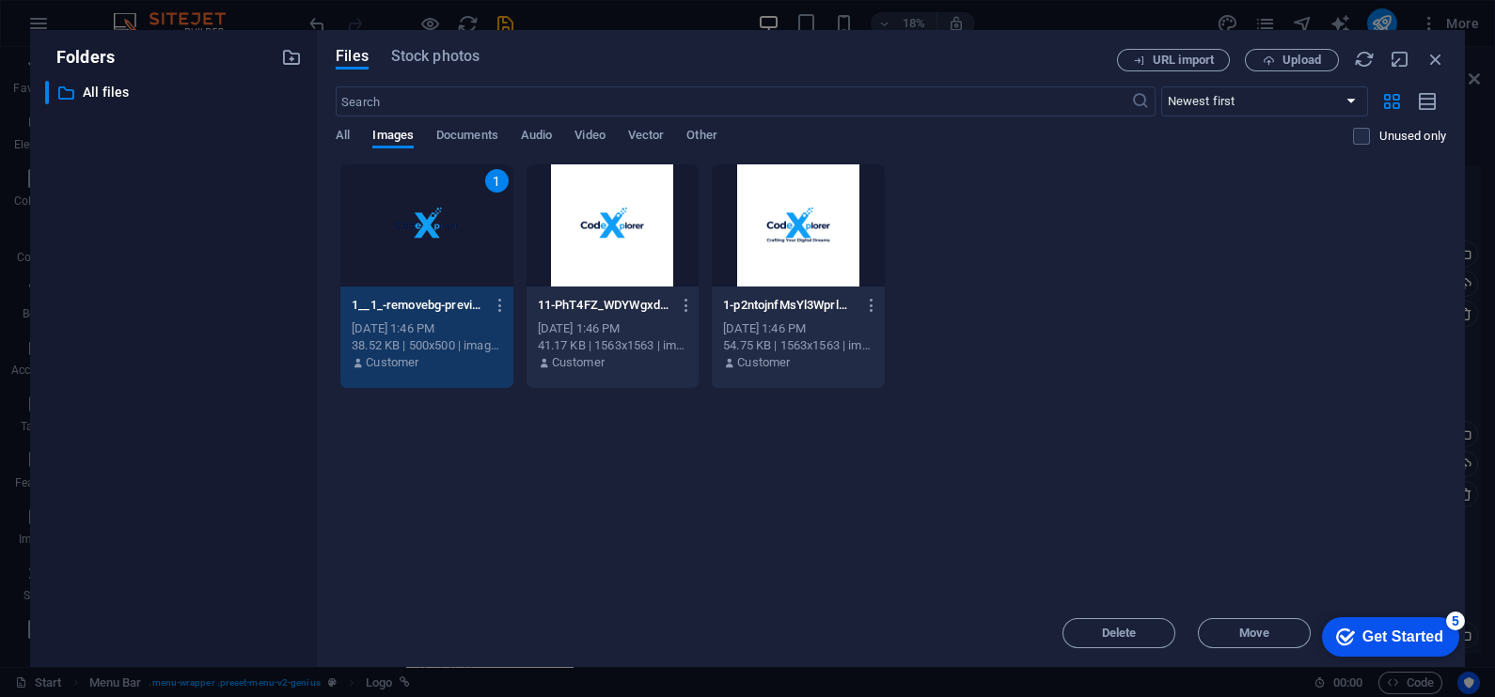
click at [440, 239] on div "1" at bounding box center [426, 226] width 172 height 122
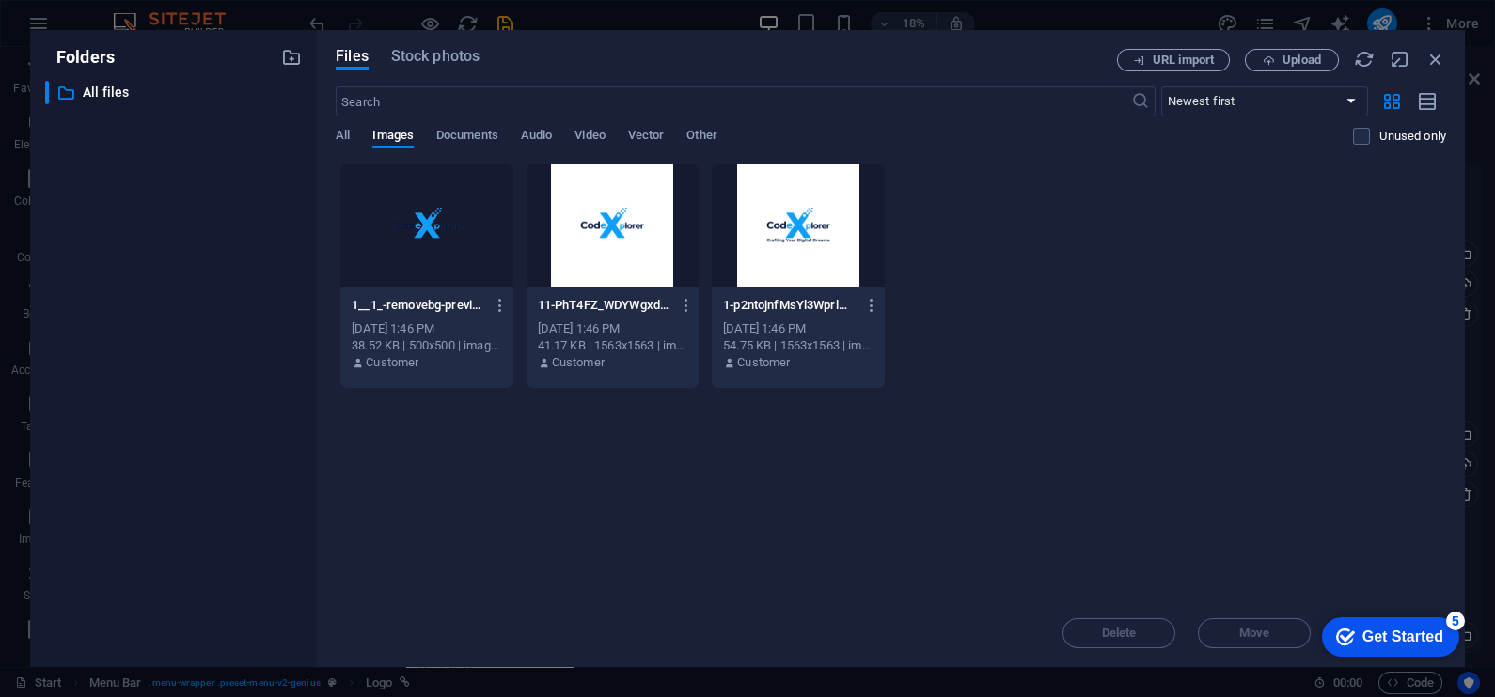
click at [440, 239] on div at bounding box center [426, 226] width 172 height 122
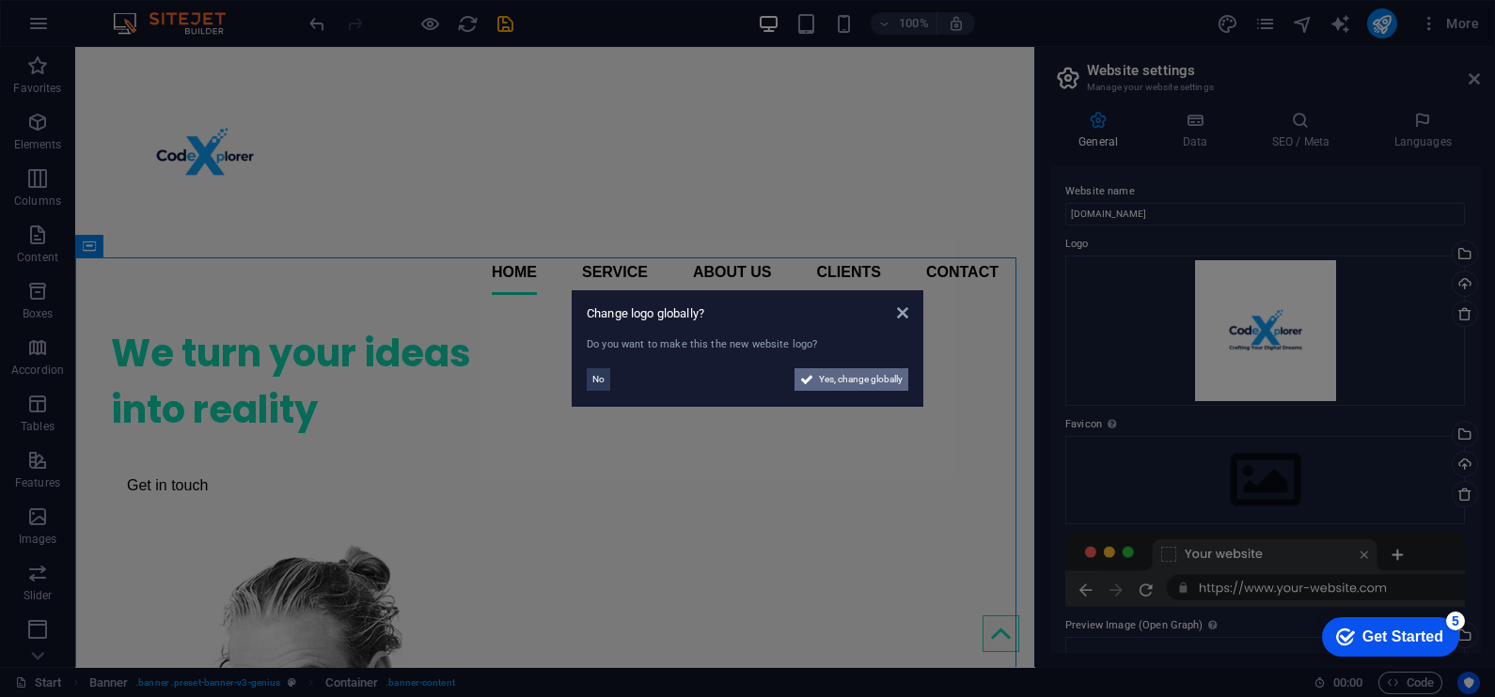
click at [855, 378] on span "Yes, change globally" at bounding box center [861, 379] width 84 height 23
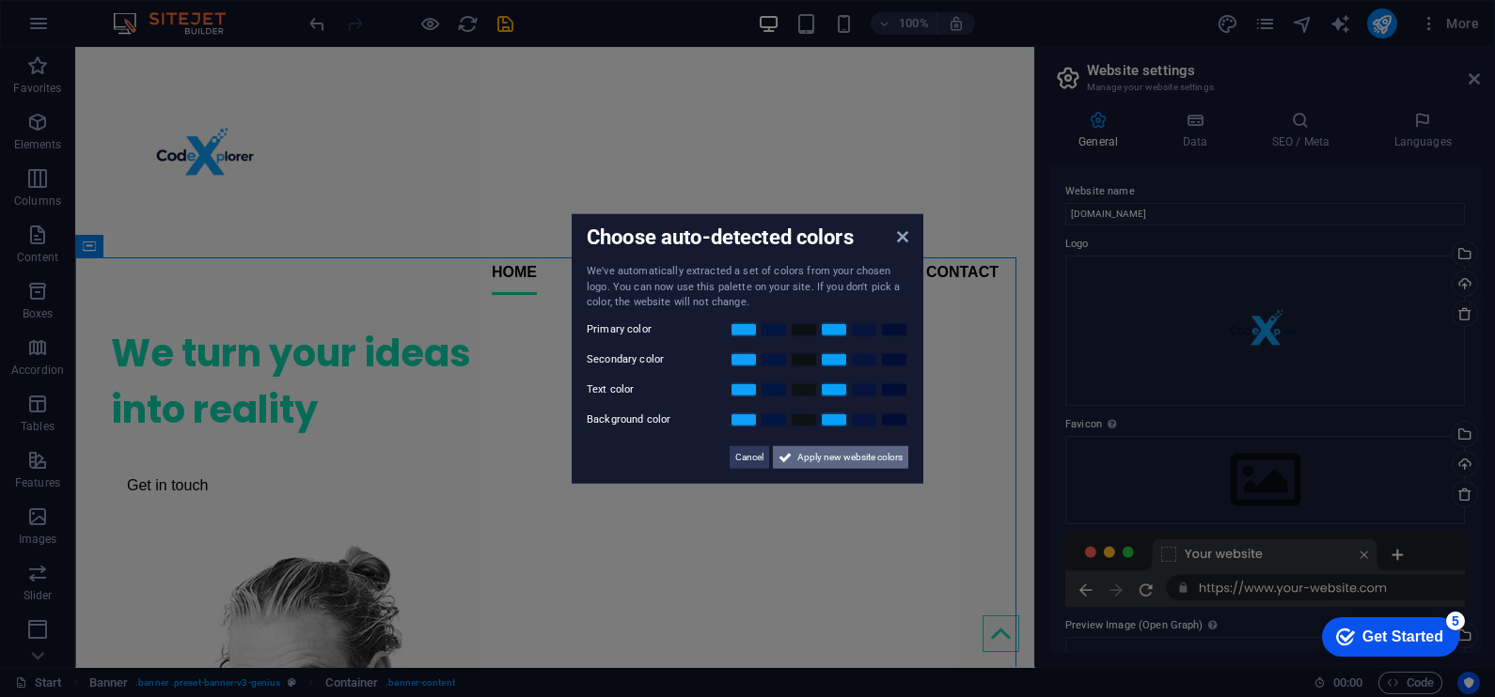
click at [824, 456] on span "Apply new website colors" at bounding box center [849, 457] width 105 height 23
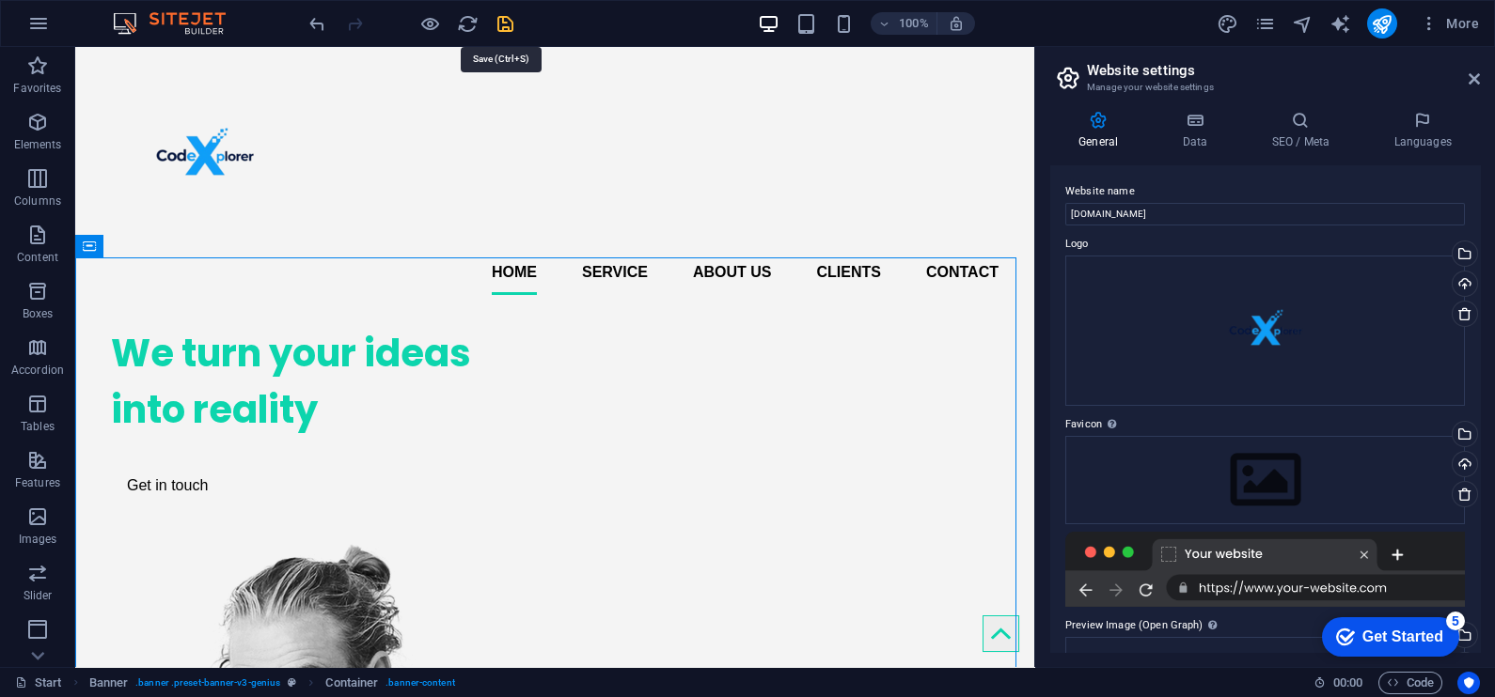
click at [494, 21] on icon "save" at bounding box center [505, 24] width 22 height 22
